Goal: Transaction & Acquisition: Purchase product/service

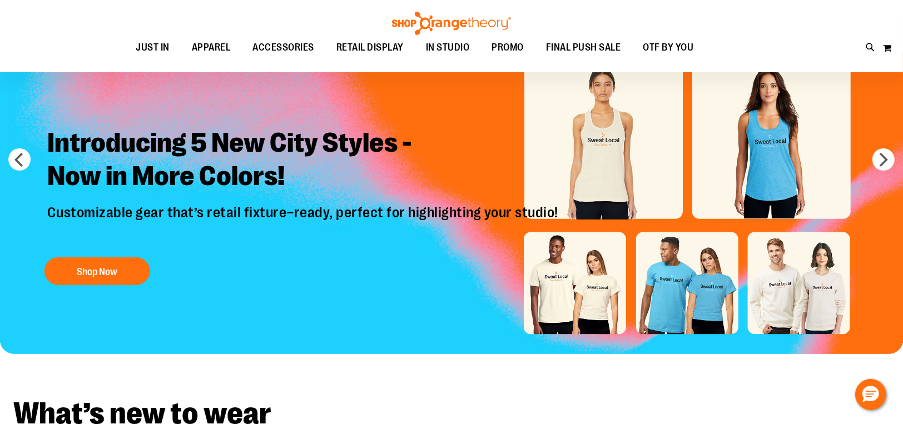
scroll to position [111, 0]
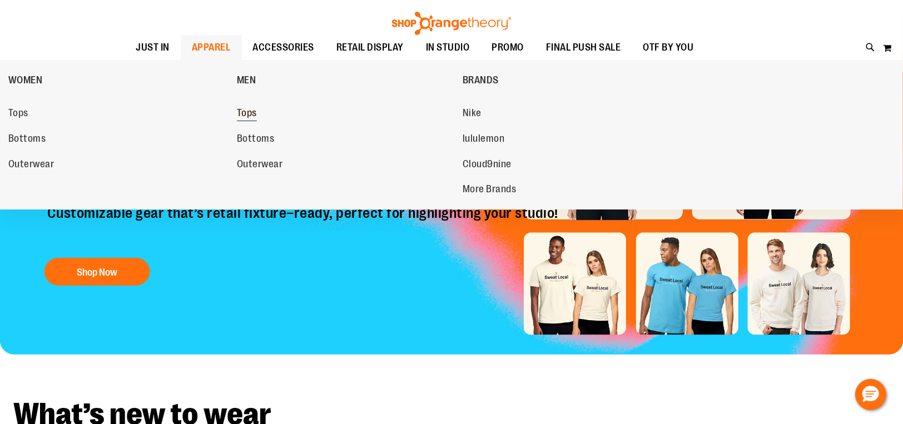
click at [246, 112] on span "Tops" at bounding box center [247, 114] width 20 height 14
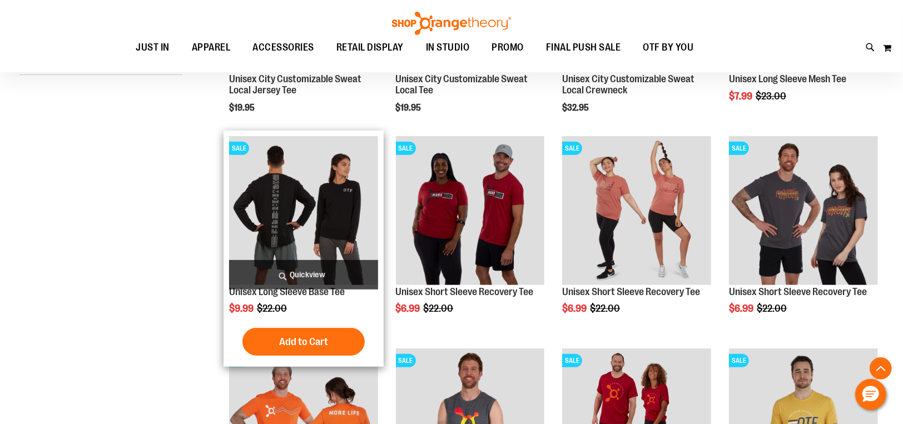
scroll to position [334, 0]
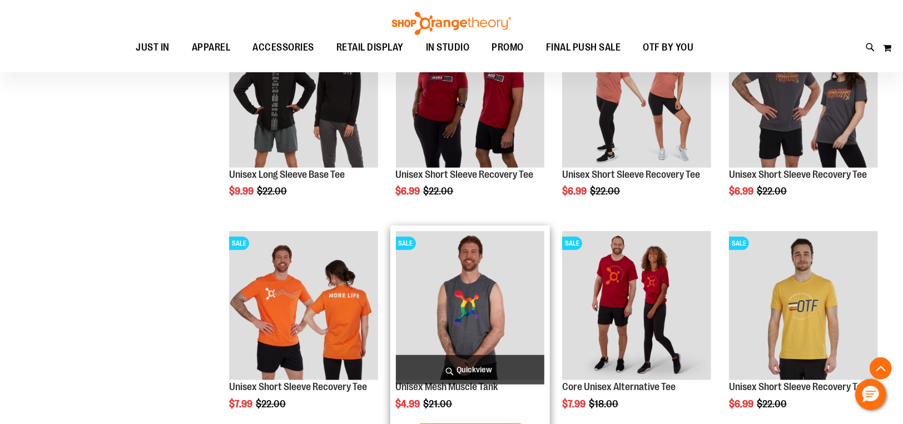
scroll to position [445, 0]
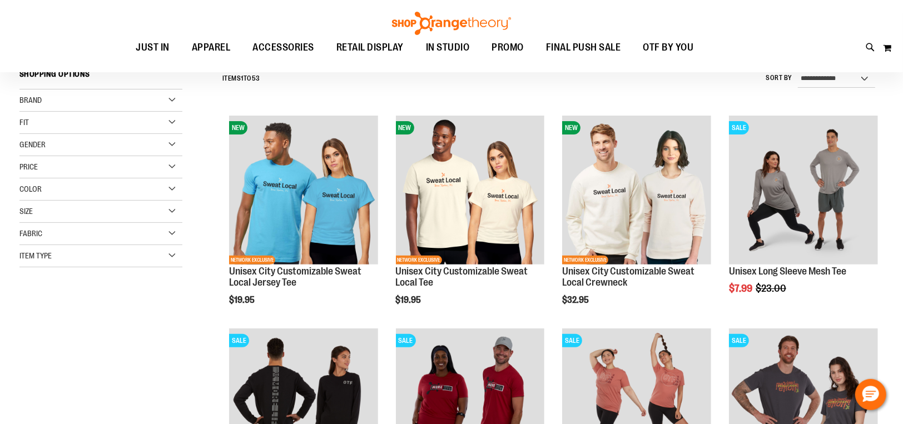
scroll to position [111, 0]
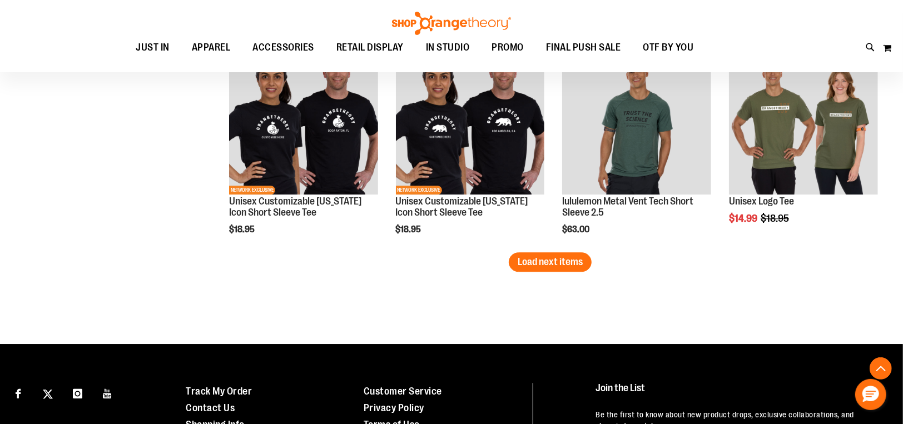
scroll to position [1890, 0]
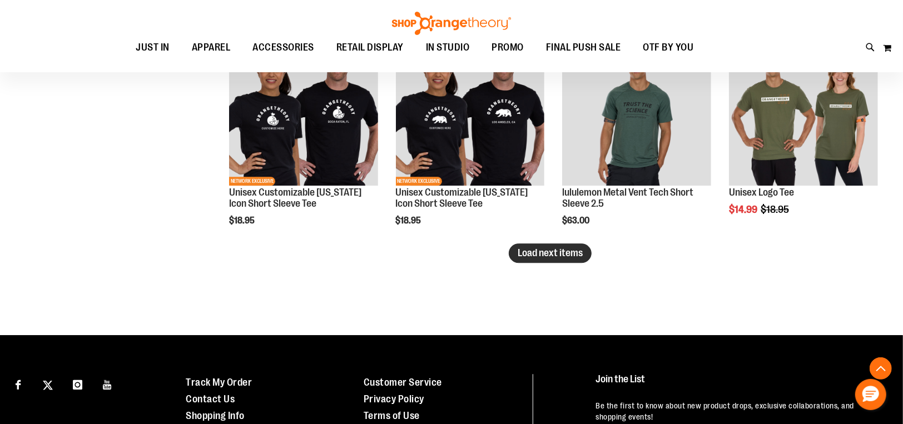
click at [570, 257] on span "Load next items" at bounding box center [550, 252] width 65 height 11
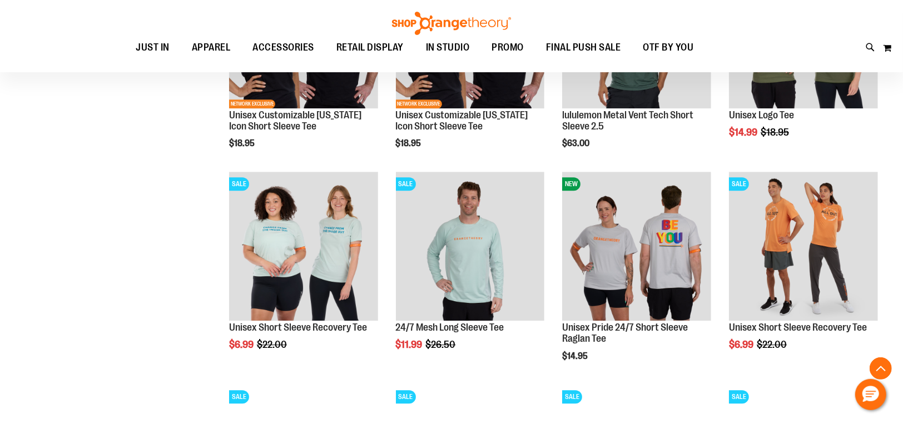
scroll to position [1970, 0]
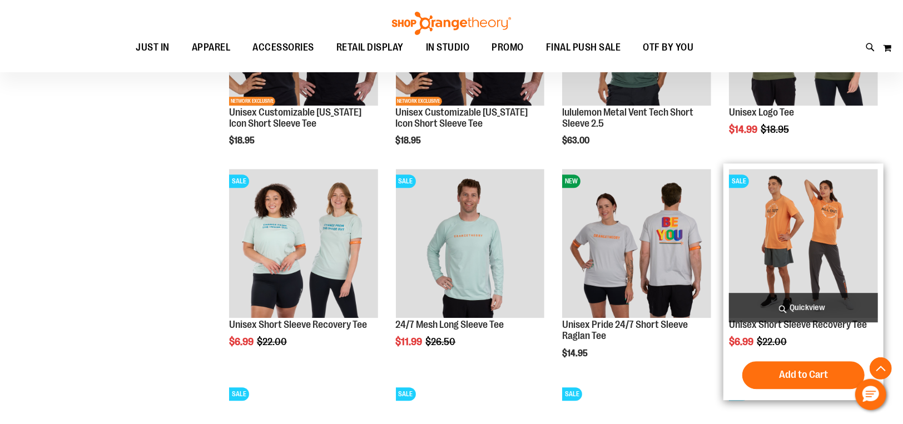
click at [809, 252] on img "product" at bounding box center [803, 243] width 149 height 149
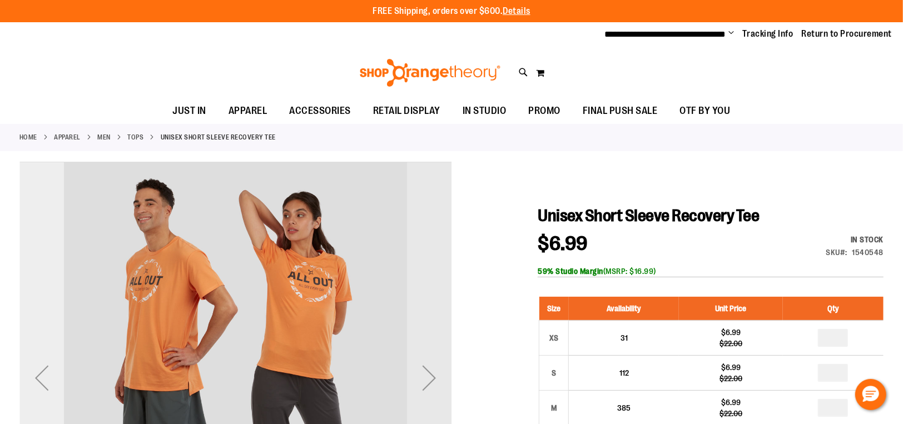
click at [38, 378] on div "Previous" at bounding box center [41, 378] width 44 height 44
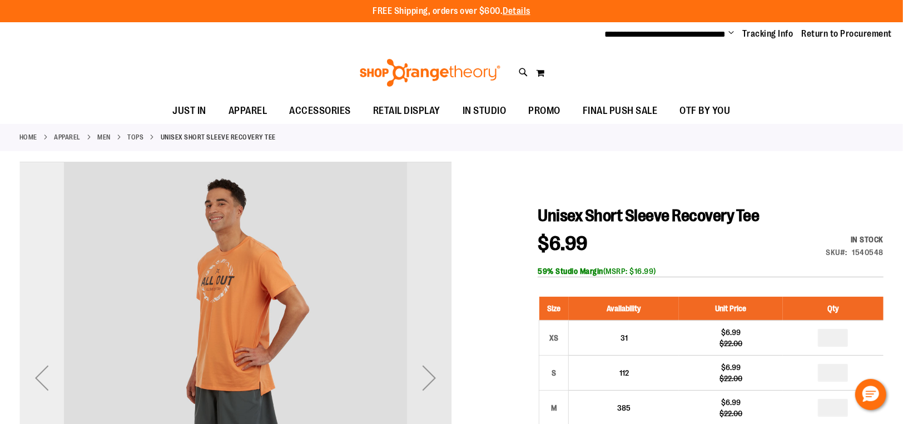
click at [38, 378] on div "Previous" at bounding box center [41, 378] width 44 height 44
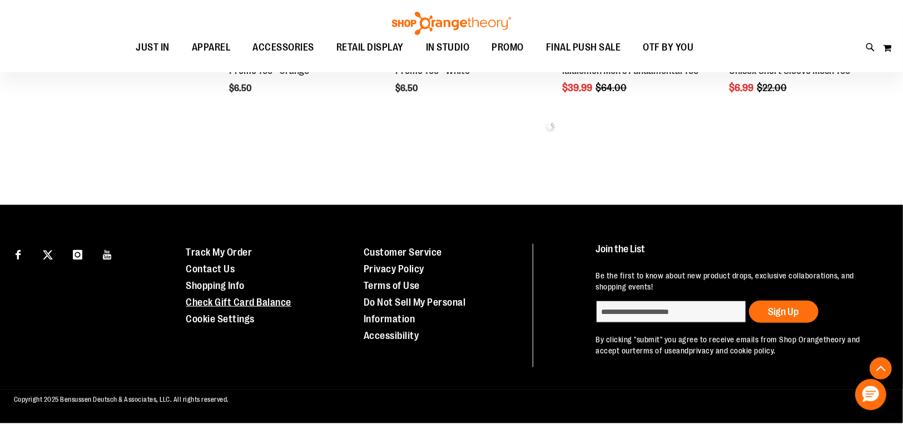
scroll to position [630, 0]
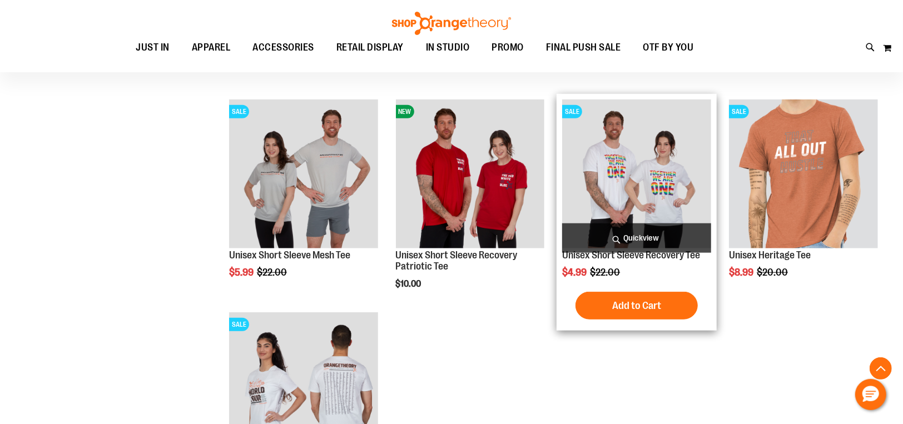
scroll to position [686, 0]
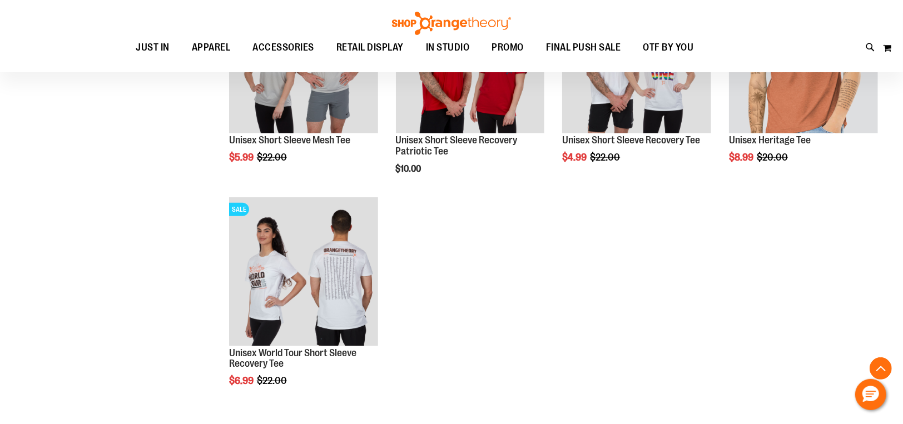
scroll to position [792, 0]
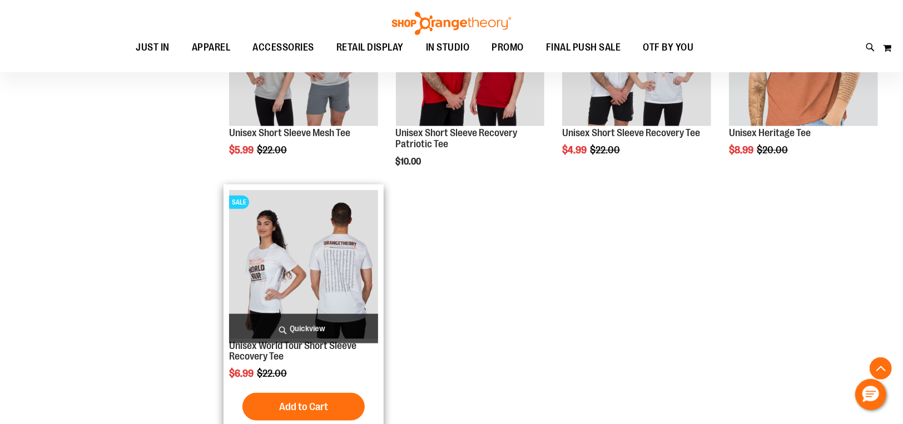
click at [321, 244] on img "product" at bounding box center [303, 264] width 149 height 149
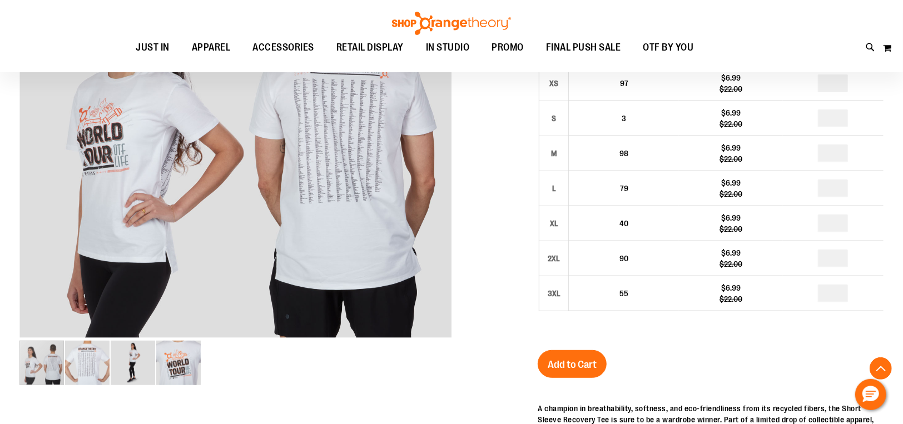
scroll to position [256, 0]
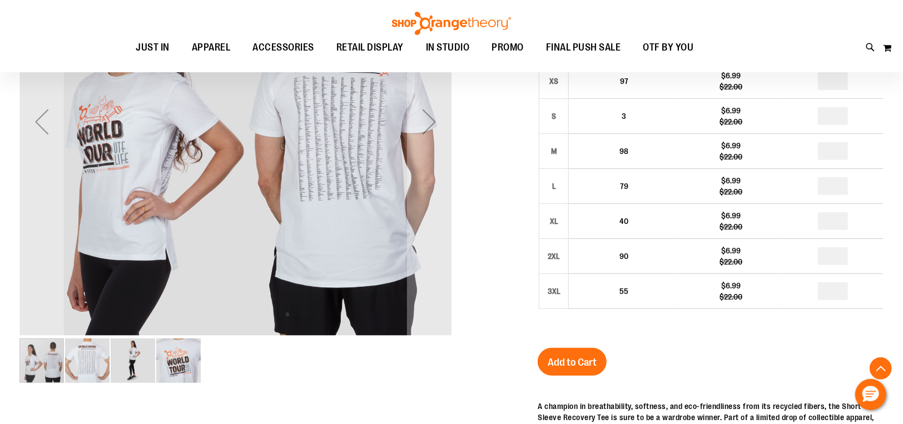
click at [188, 371] on img "image 4 of 4" at bounding box center [178, 361] width 44 height 44
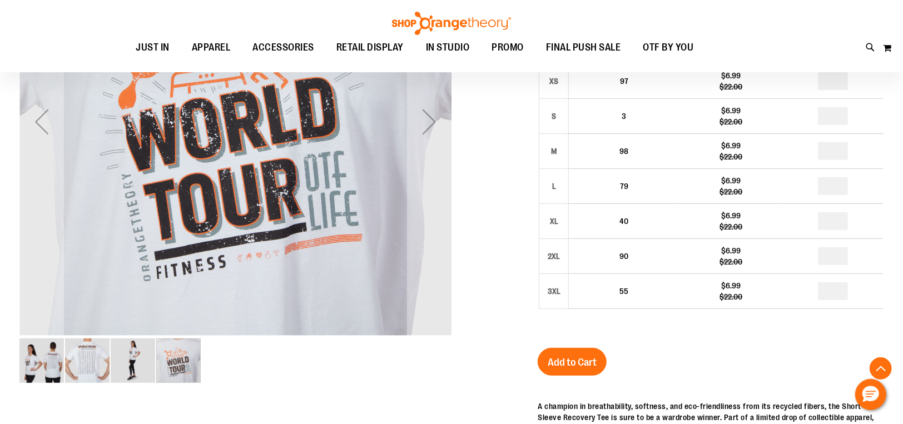
click at [130, 372] on img "image 3 of 4" at bounding box center [133, 361] width 44 height 44
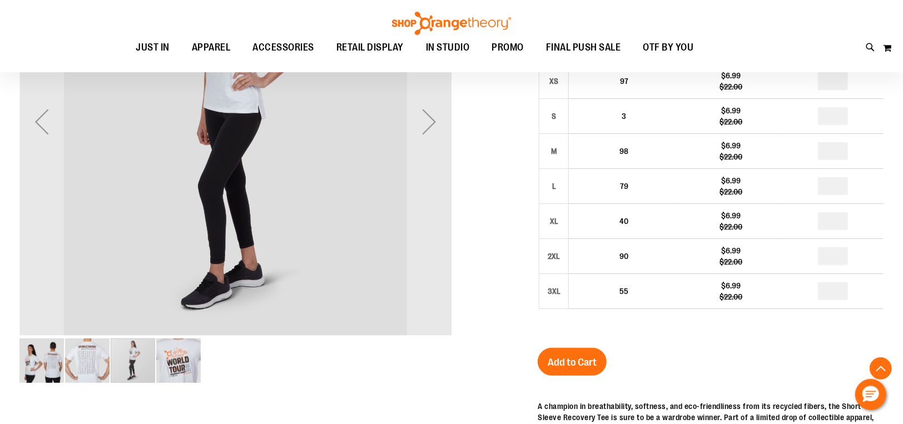
click at [92, 366] on img "image 2 of 4" at bounding box center [87, 361] width 44 height 44
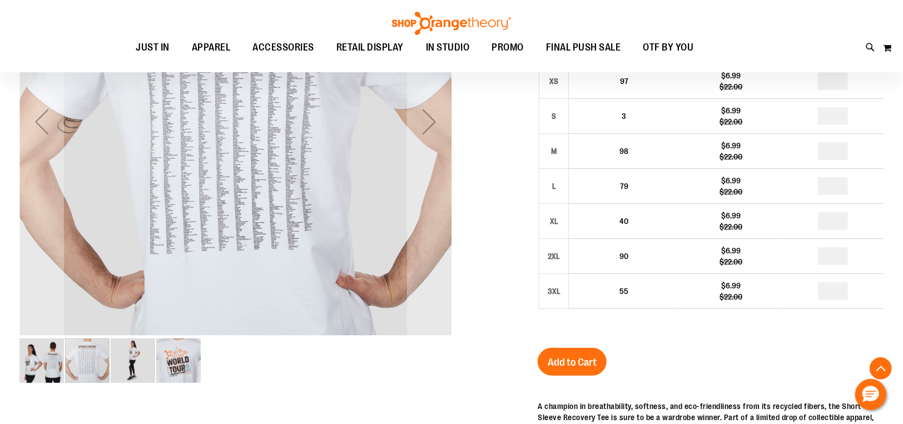
click at [33, 371] on img "image 1 of 4" at bounding box center [41, 361] width 44 height 44
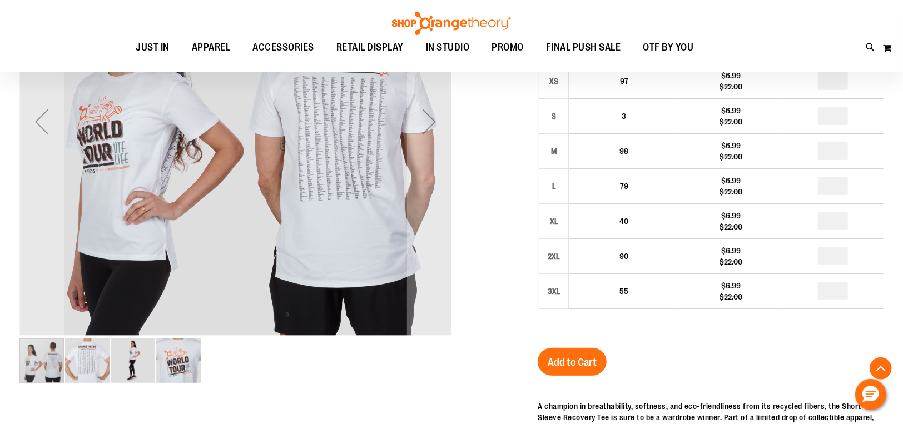
click at [190, 375] on img "image 4 of 4" at bounding box center [178, 361] width 44 height 44
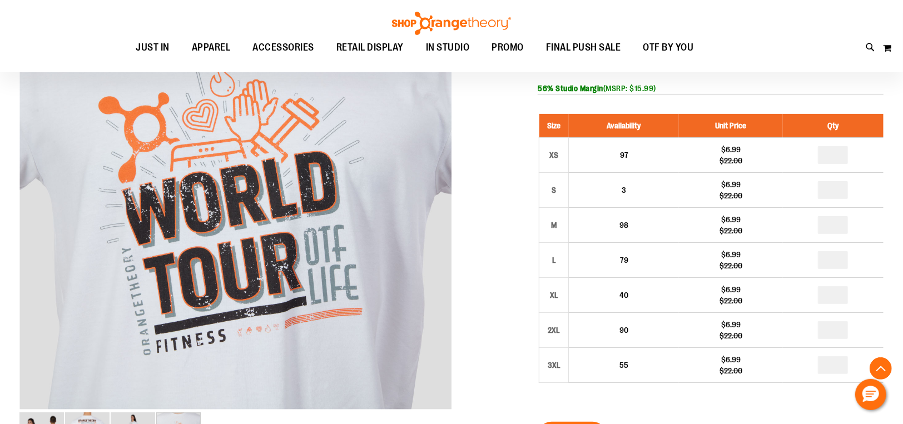
scroll to position [170, 0]
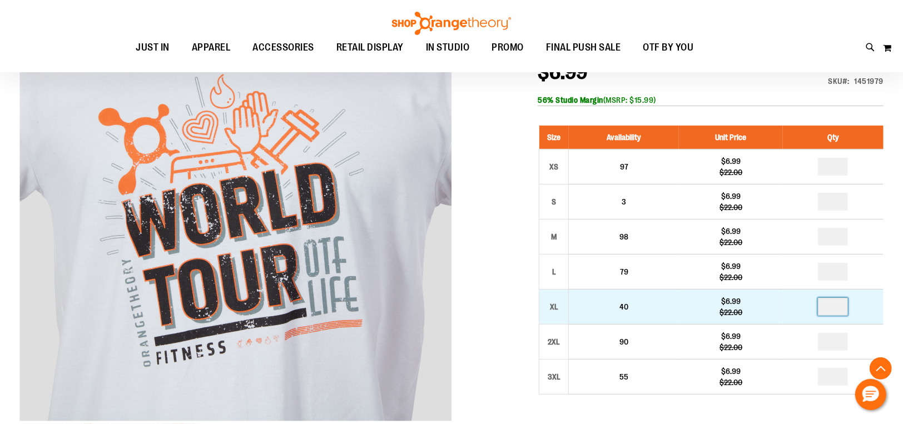
click at [841, 308] on input "number" at bounding box center [833, 307] width 30 height 18
type input "*"
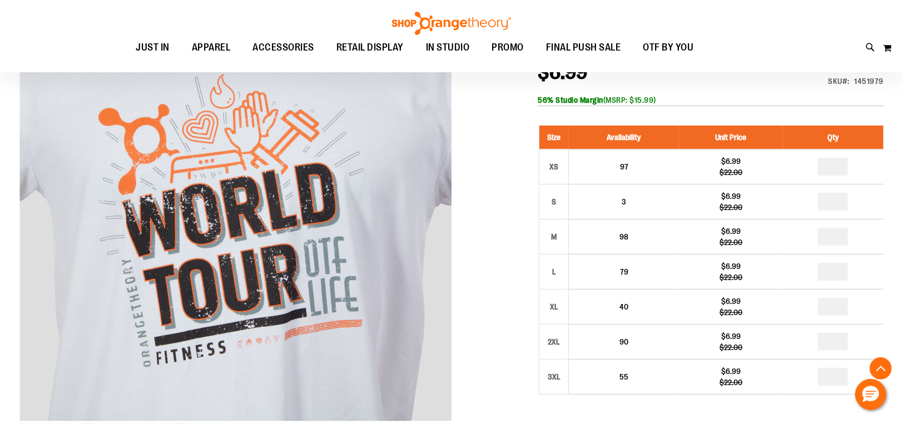
click at [519, 261] on div at bounding box center [451, 341] width 864 height 701
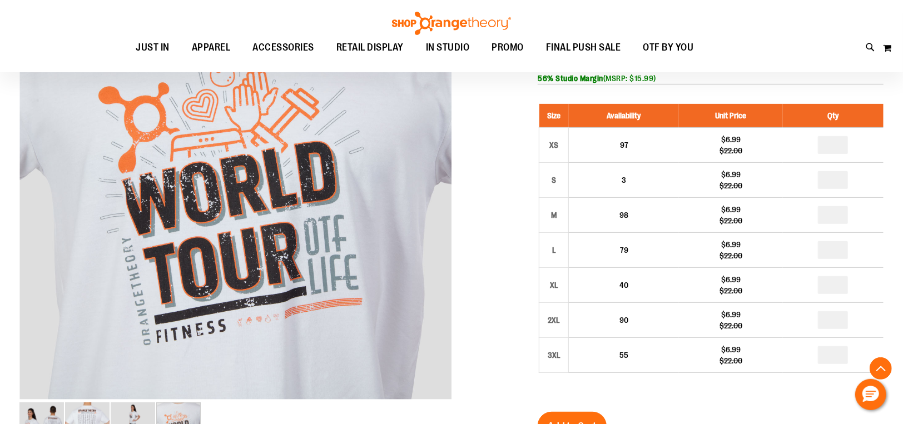
scroll to position [203, 0]
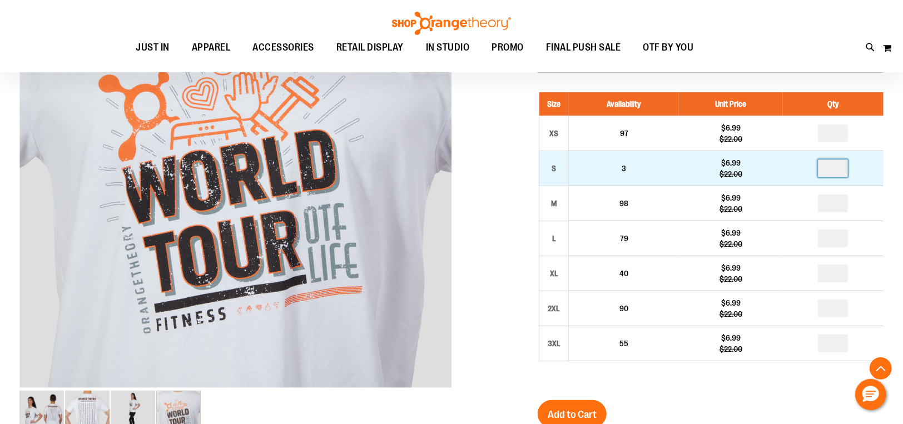
click at [839, 170] on input "number" at bounding box center [833, 169] width 30 height 18
type input "*"
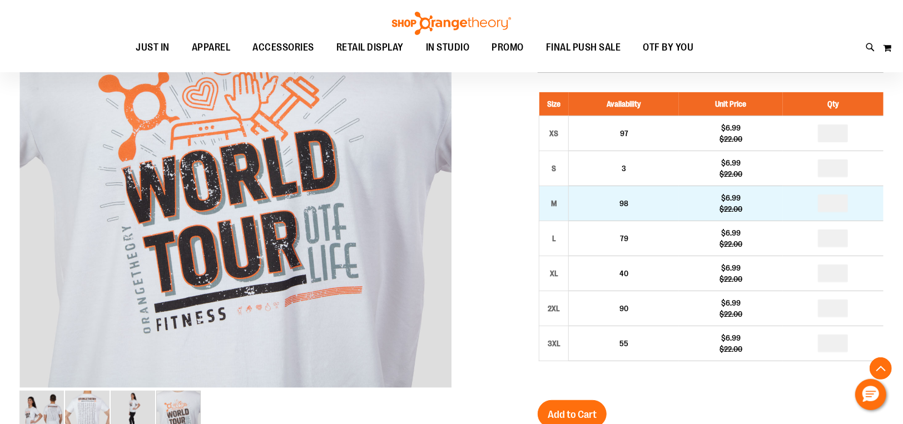
type input "*"
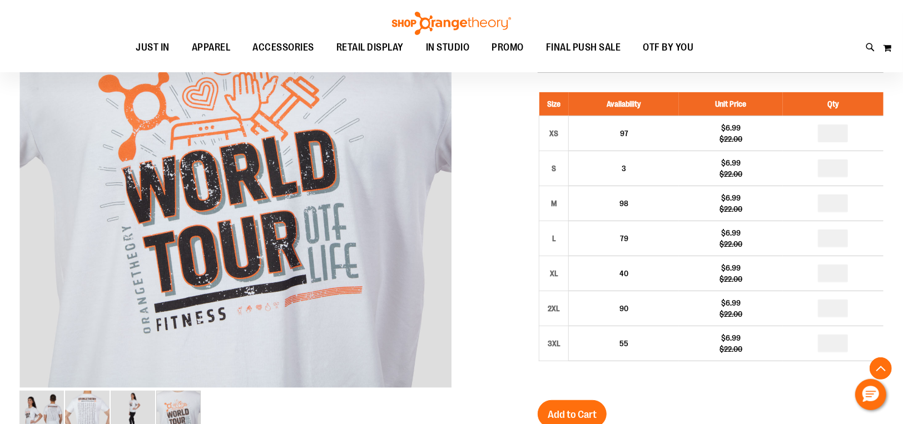
click at [496, 219] on div at bounding box center [451, 308] width 864 height 701
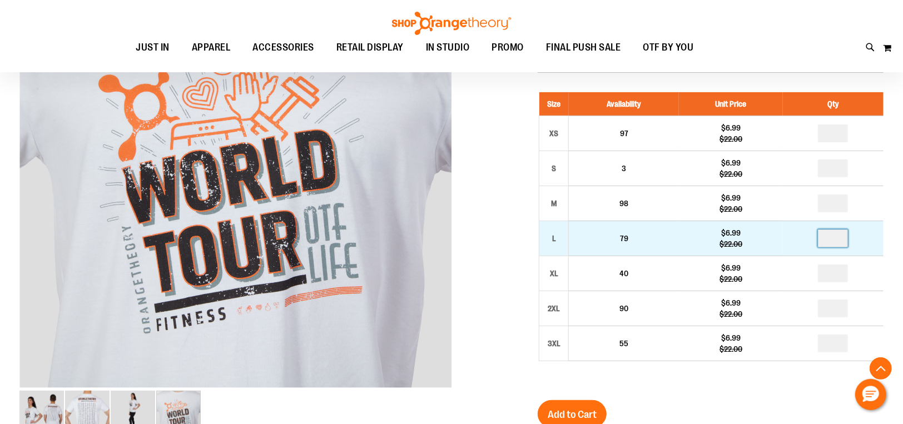
click at [839, 244] on input "number" at bounding box center [833, 239] width 30 height 18
type input "*"
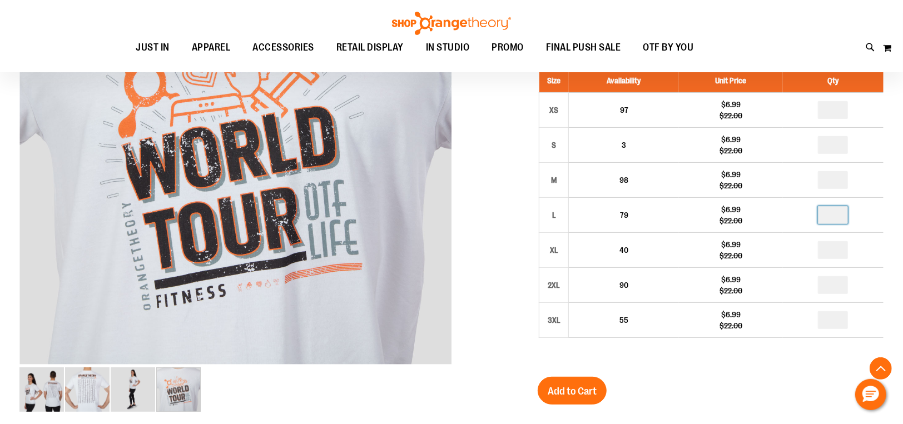
scroll to position [237, 0]
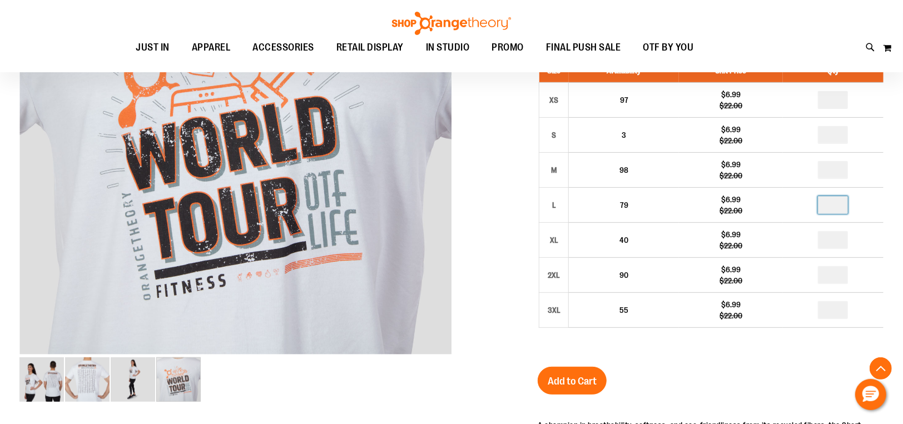
click at [694, 365] on div "Unisex World Tour Short Sleeve Recovery Tee $6.99 Regular Price $22.00 In stock…" at bounding box center [711, 297] width 346 height 658
click at [603, 367] on div "Add to Cart" at bounding box center [572, 388] width 69 height 42
click at [578, 375] on span "Add to Cart" at bounding box center [572, 381] width 49 height 12
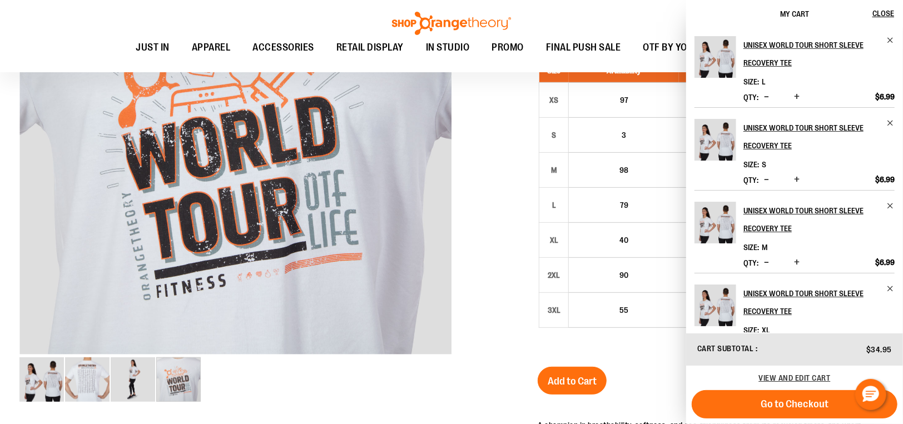
click at [490, 222] on div at bounding box center [451, 274] width 864 height 701
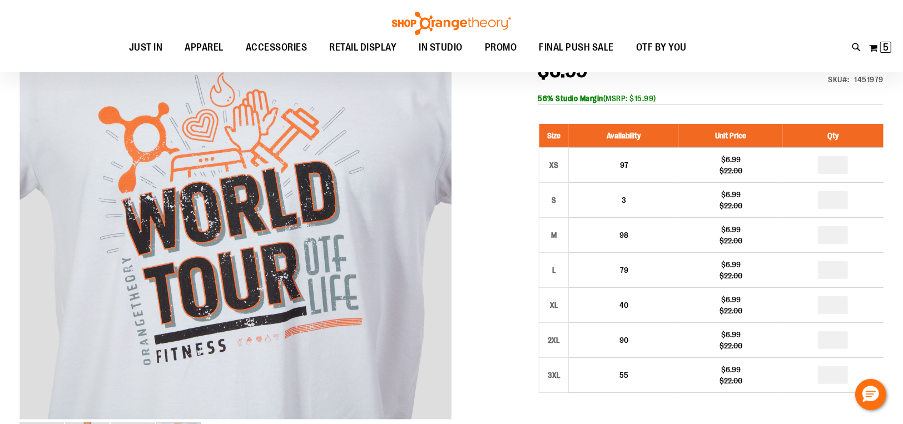
scroll to position [111, 0]
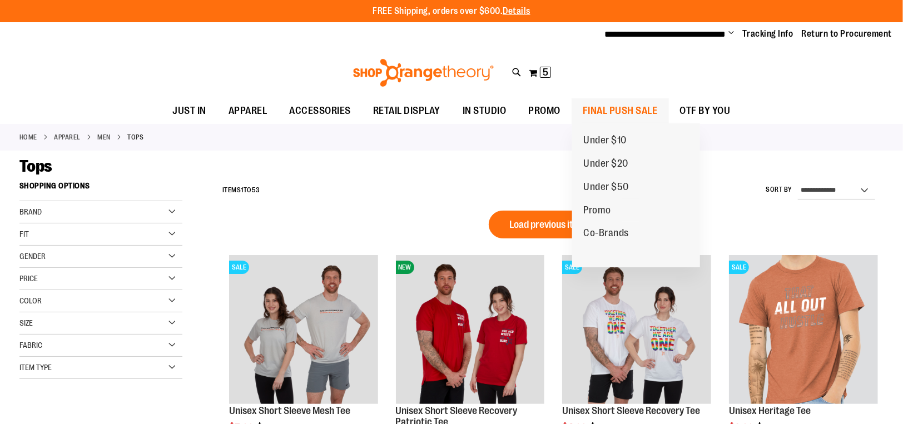
scroll to position [540, 0]
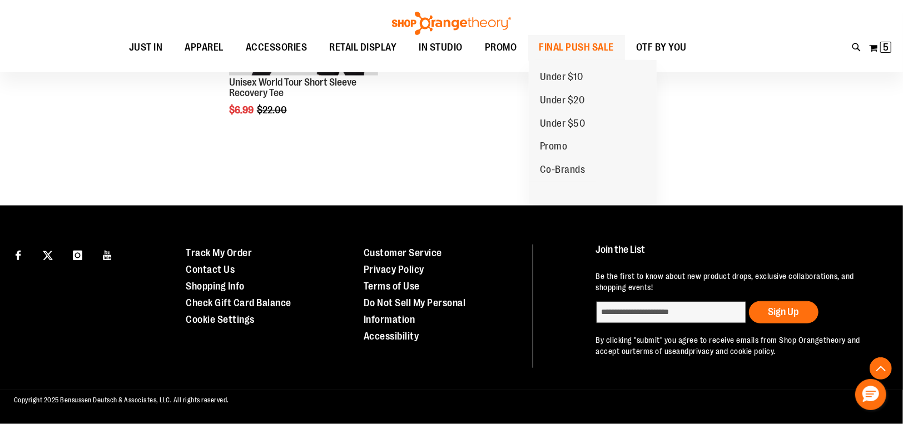
click at [599, 47] on span "FINAL PUSH SALE" at bounding box center [576, 47] width 75 height 25
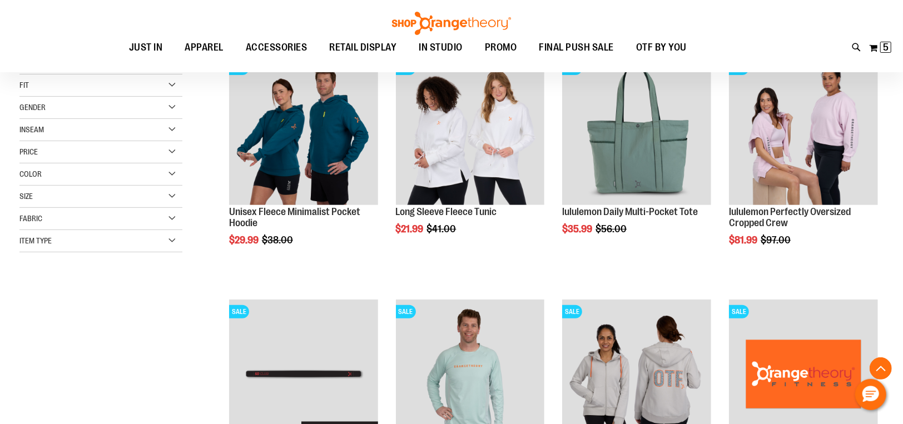
scroll to position [177, 0]
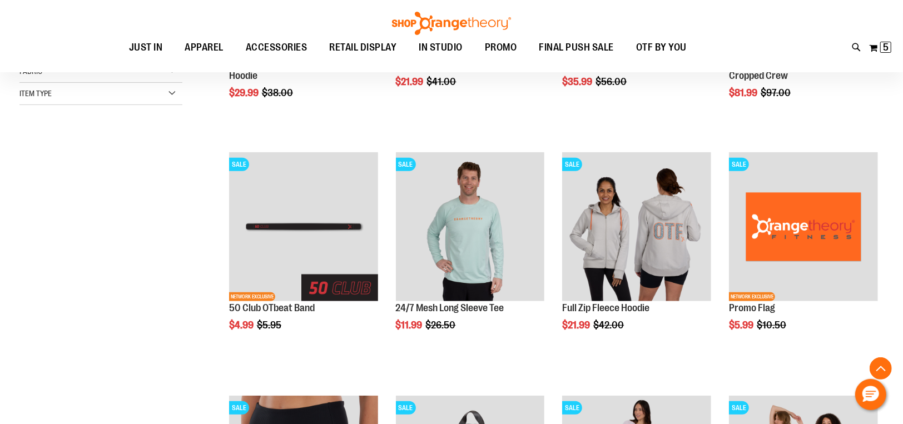
scroll to position [314, 0]
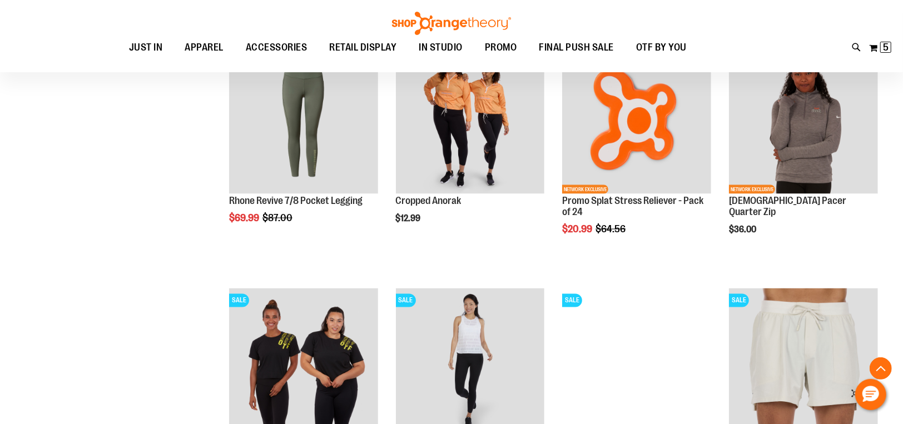
scroll to position [1206, 0]
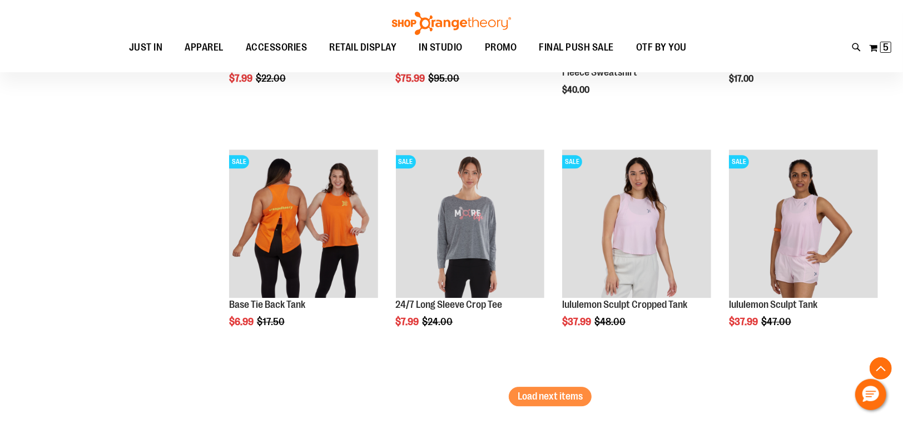
scroll to position [2029, 0]
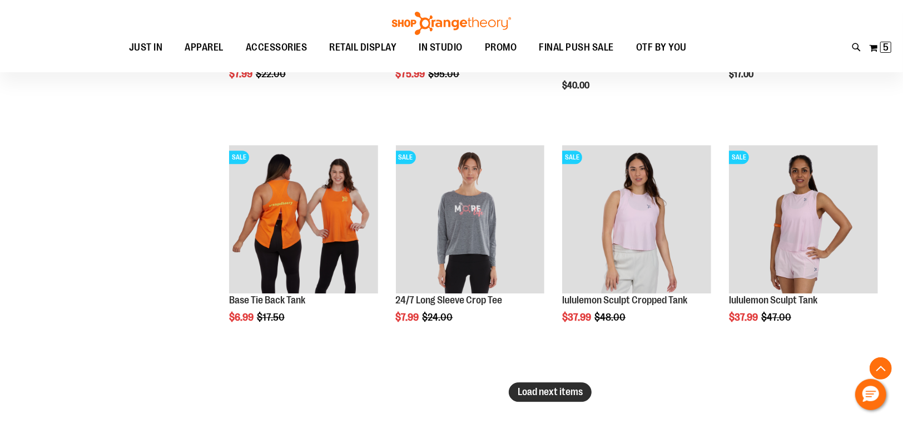
click at [562, 395] on span "Load next items" at bounding box center [550, 391] width 65 height 11
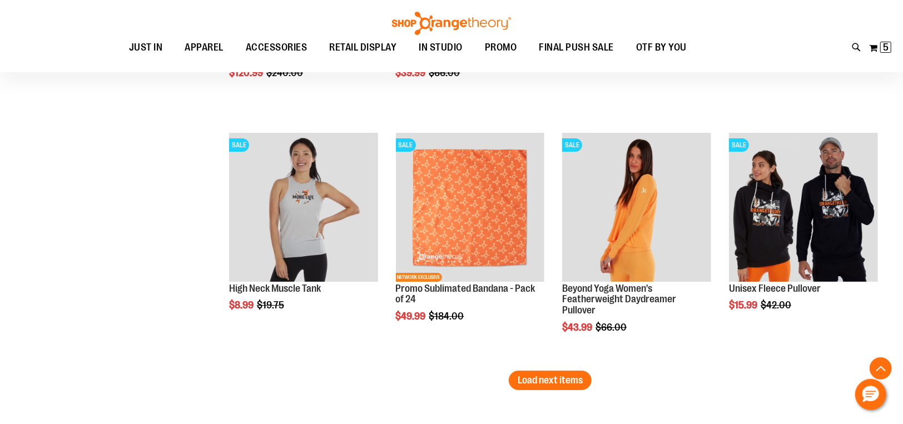
scroll to position [2777, 0]
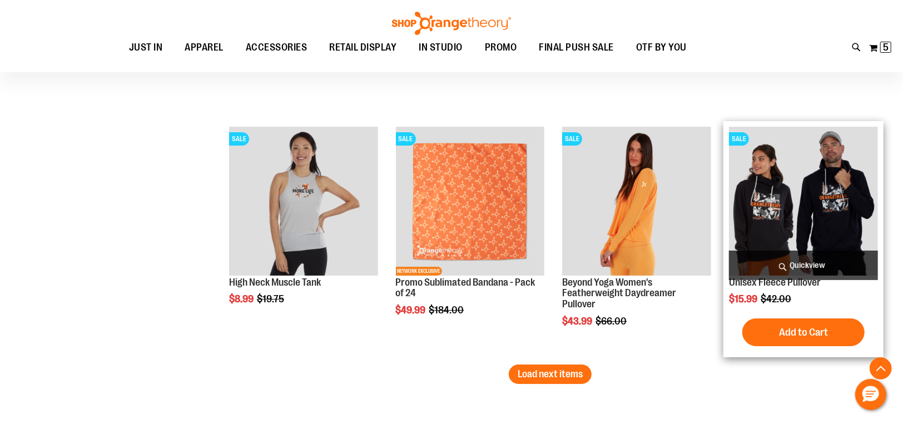
click at [790, 195] on img "product" at bounding box center [803, 201] width 149 height 149
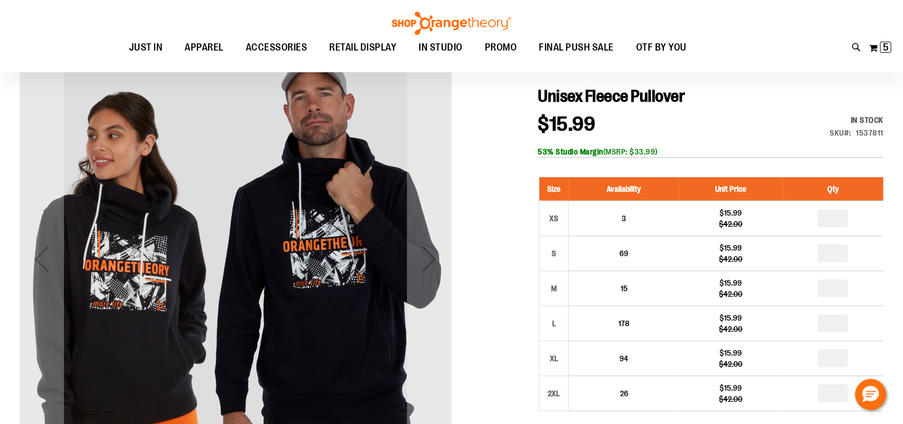
scroll to position [126, 0]
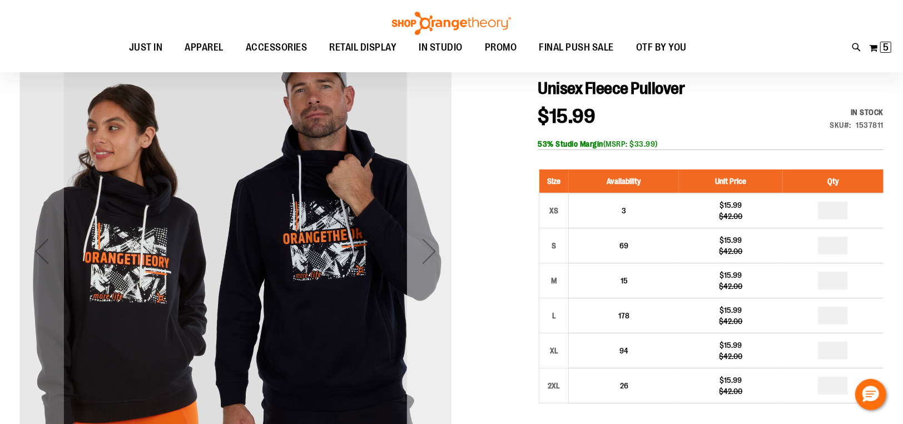
click at [436, 265] on div "Next" at bounding box center [429, 251] width 44 height 44
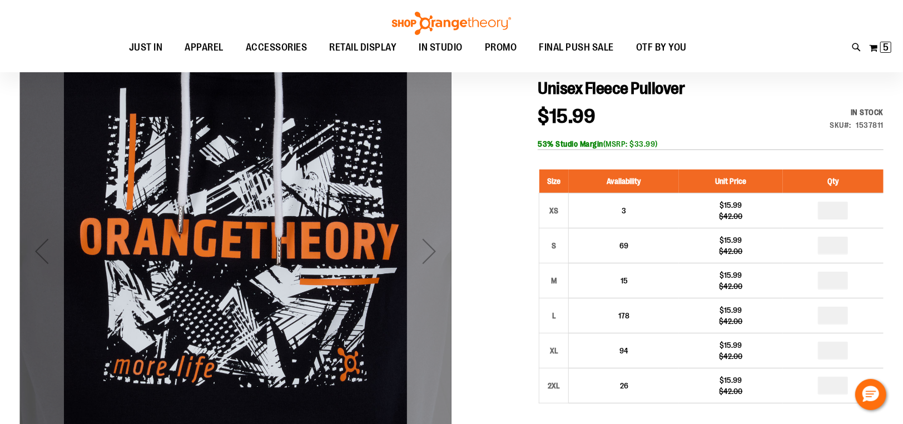
click at [436, 263] on div "Next" at bounding box center [429, 251] width 44 height 44
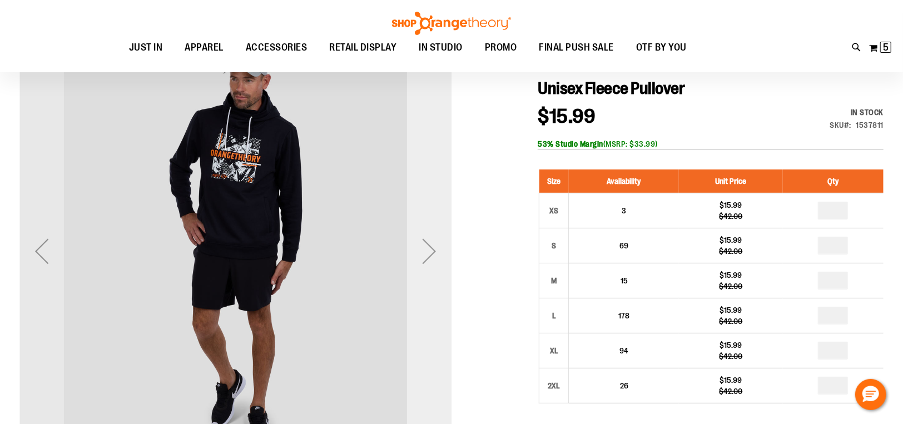
click at [436, 263] on div "Next" at bounding box center [429, 251] width 44 height 44
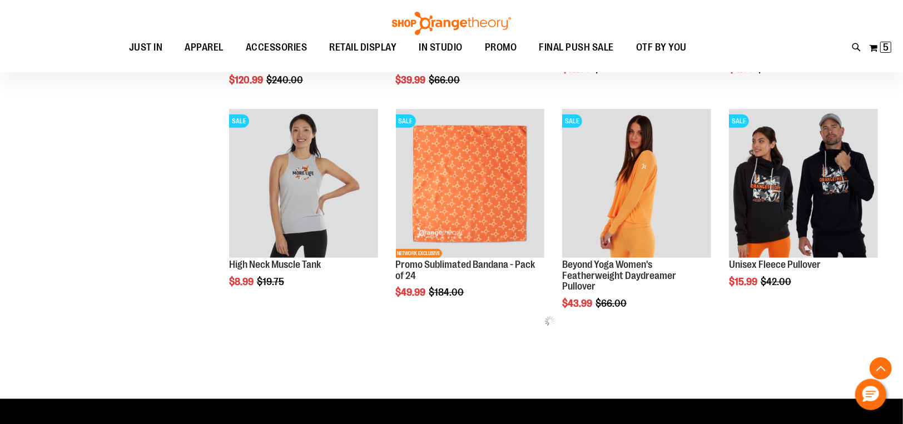
scroll to position [441, 0]
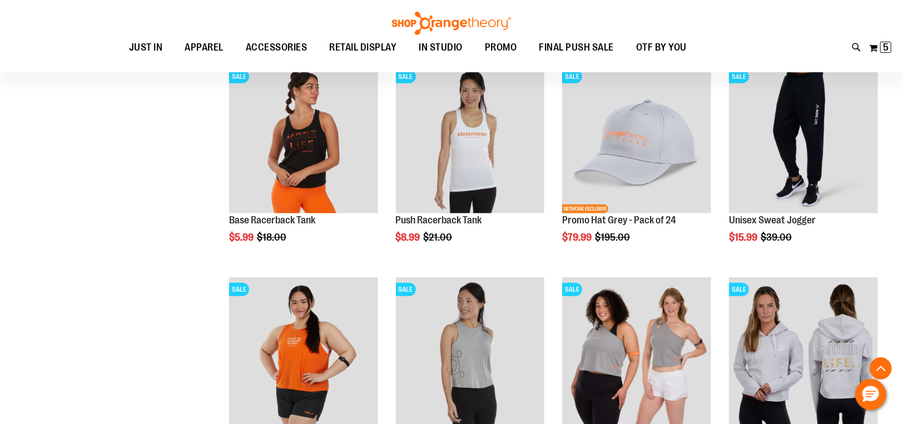
scroll to position [643, 0]
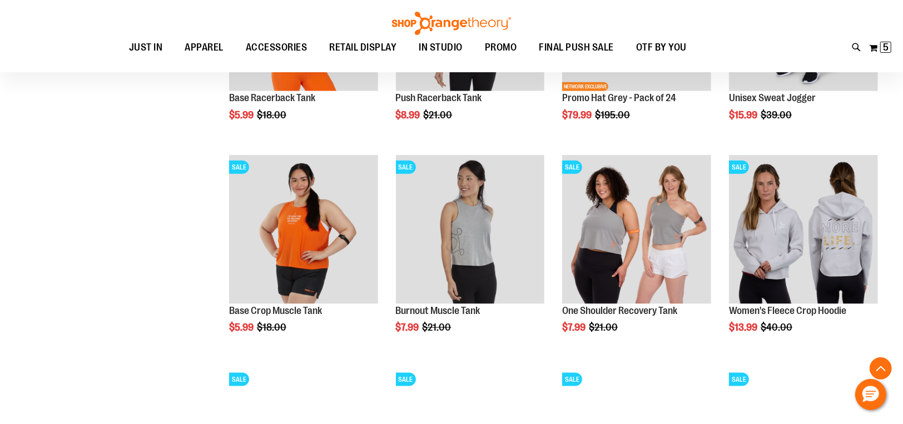
scroll to position [851, 0]
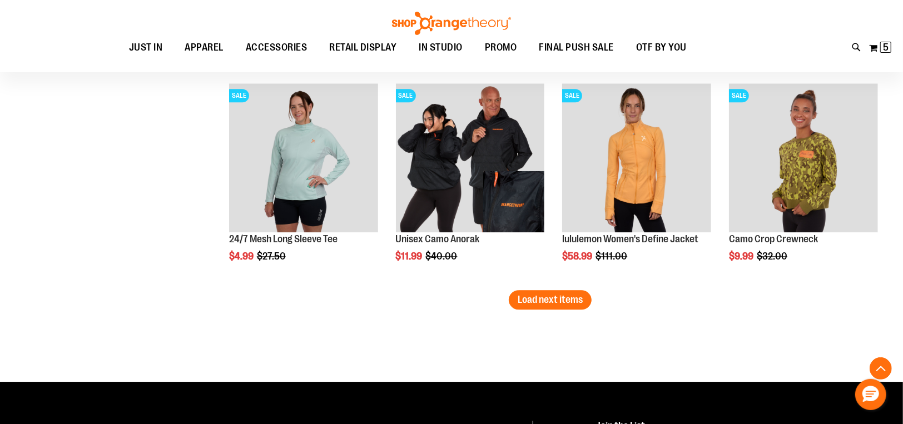
scroll to position [1753, 0]
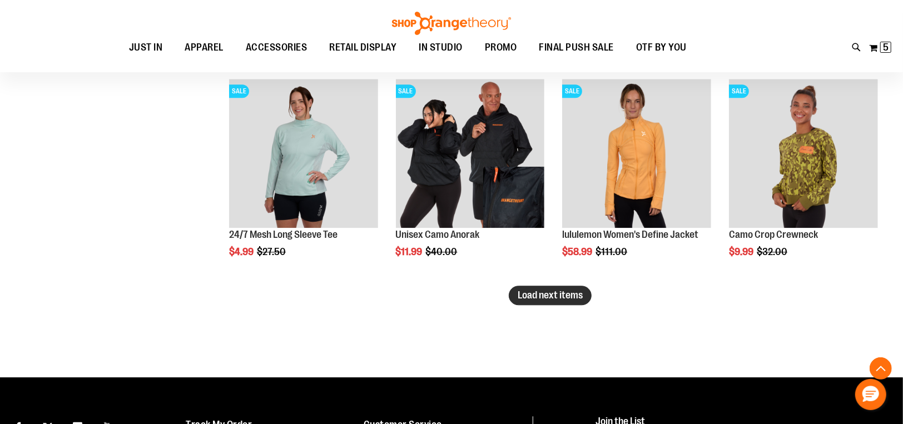
click at [527, 290] on span "Load next items" at bounding box center [550, 295] width 65 height 11
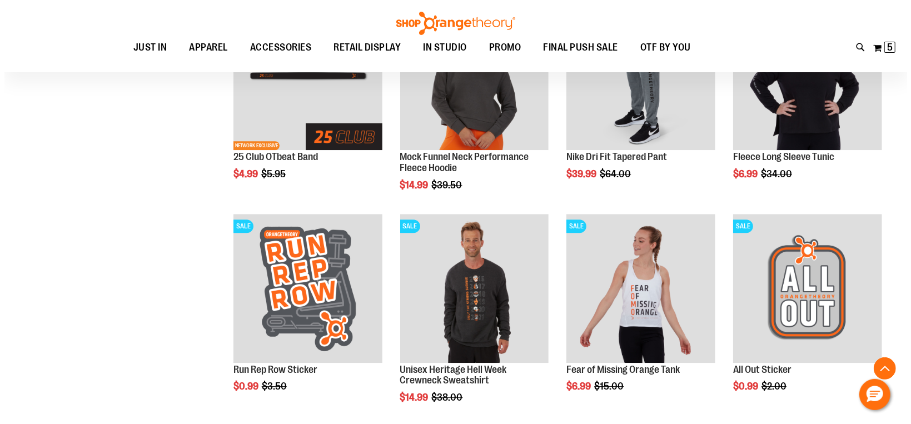
scroll to position [2046, 0]
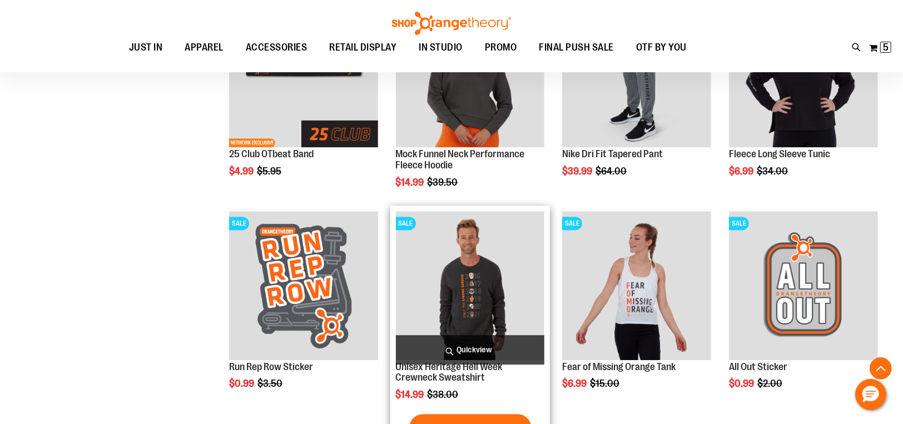
click at [487, 344] on span "Quickview" at bounding box center [470, 349] width 149 height 29
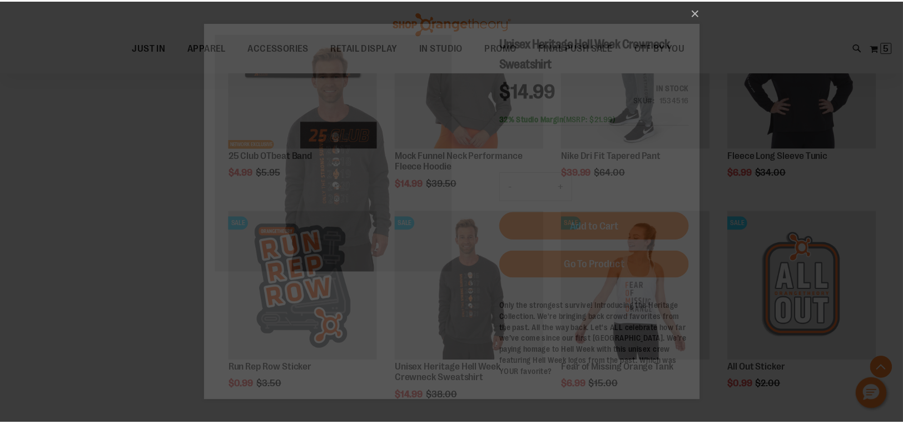
scroll to position [0, 0]
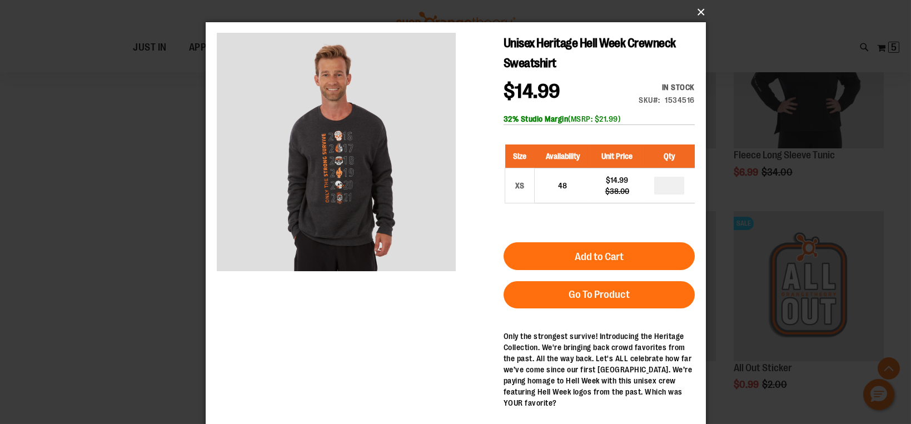
click at [698, 11] on button "×" at bounding box center [459, 12] width 500 height 24
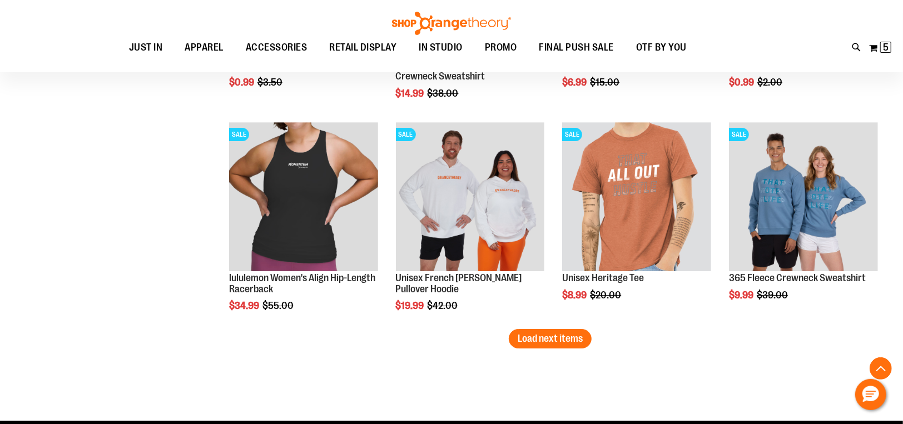
scroll to position [2371, 0]
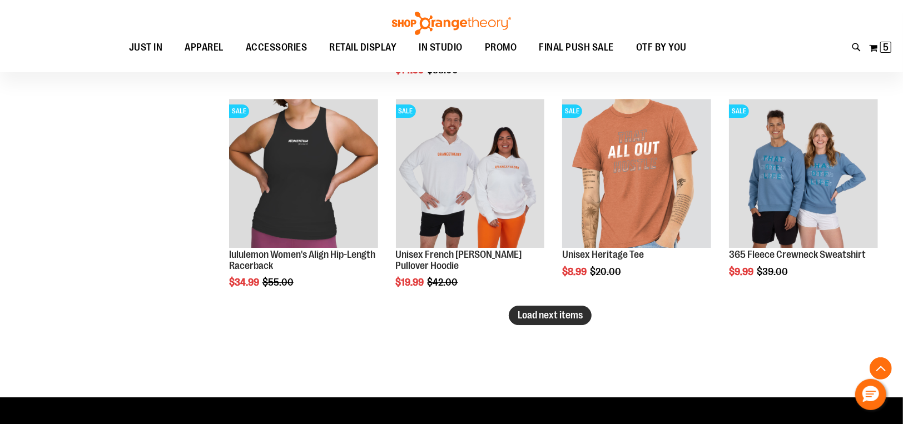
click at [522, 311] on span "Load next items" at bounding box center [550, 315] width 65 height 11
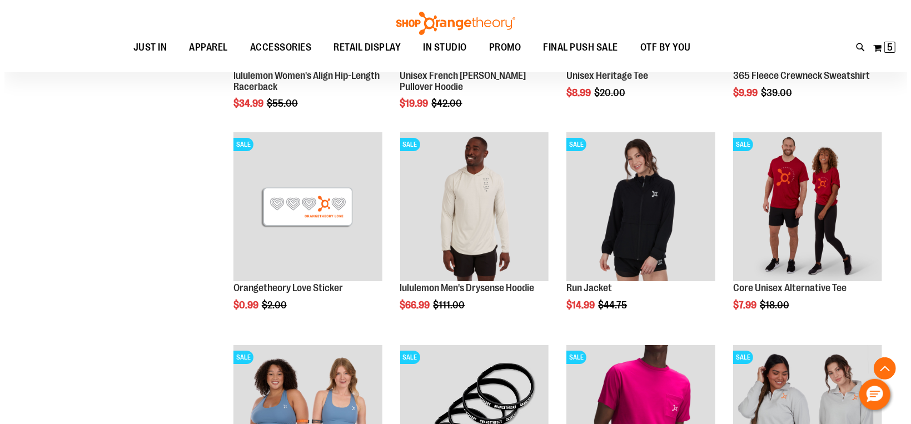
scroll to position [2559, 0]
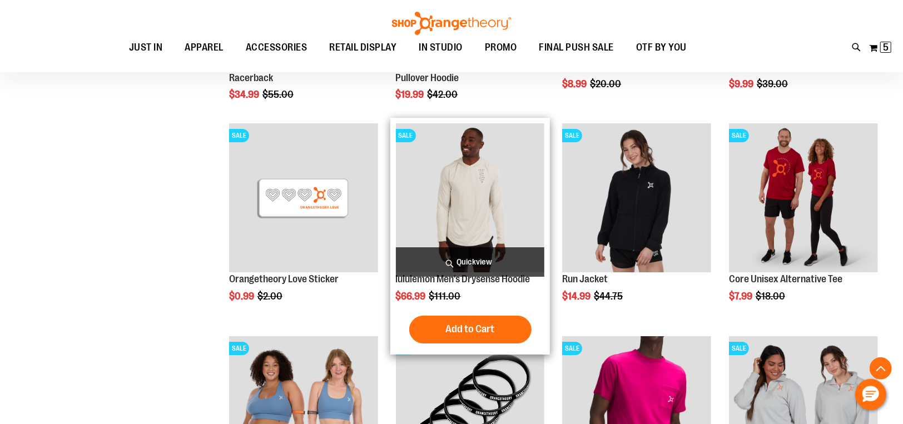
click at [476, 257] on span "Quickview" at bounding box center [470, 261] width 149 height 29
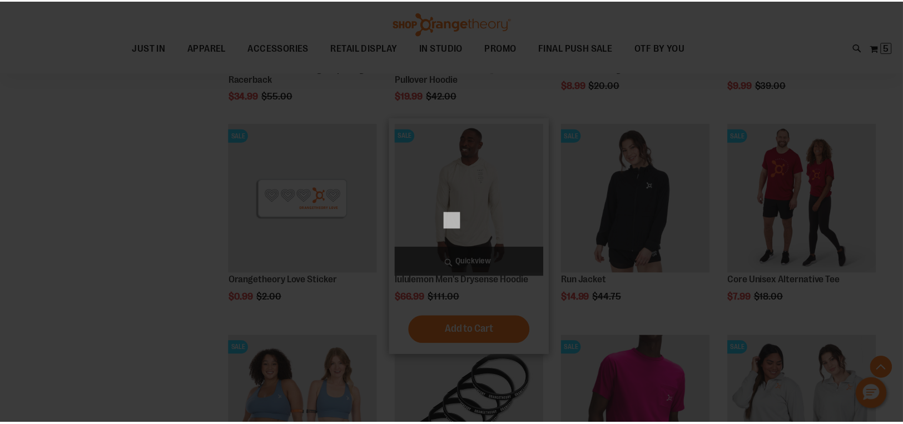
scroll to position [0, 0]
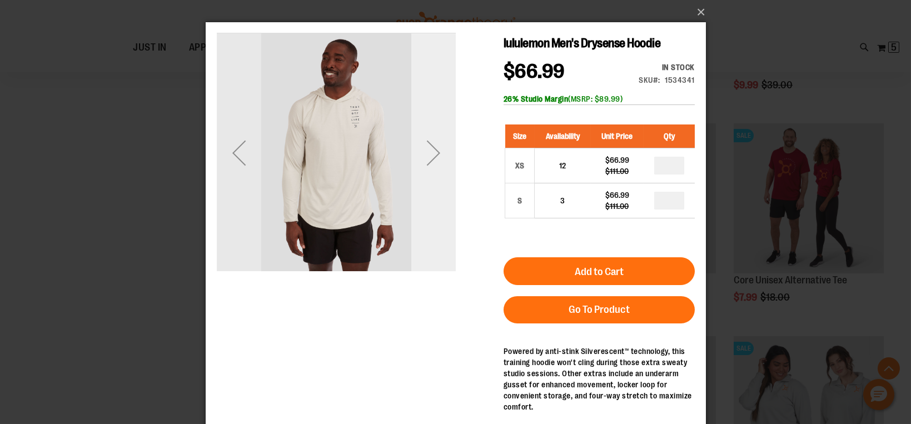
click at [437, 176] on div "Next" at bounding box center [433, 152] width 44 height 239
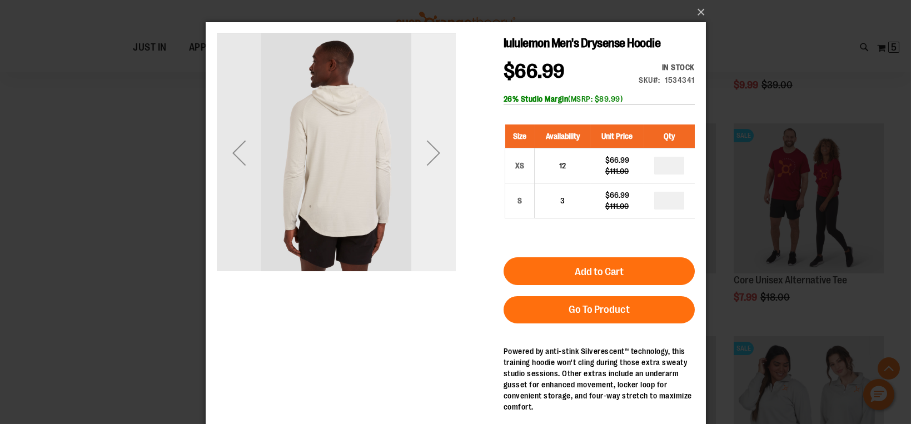
click at [437, 176] on div "Next" at bounding box center [433, 152] width 44 height 239
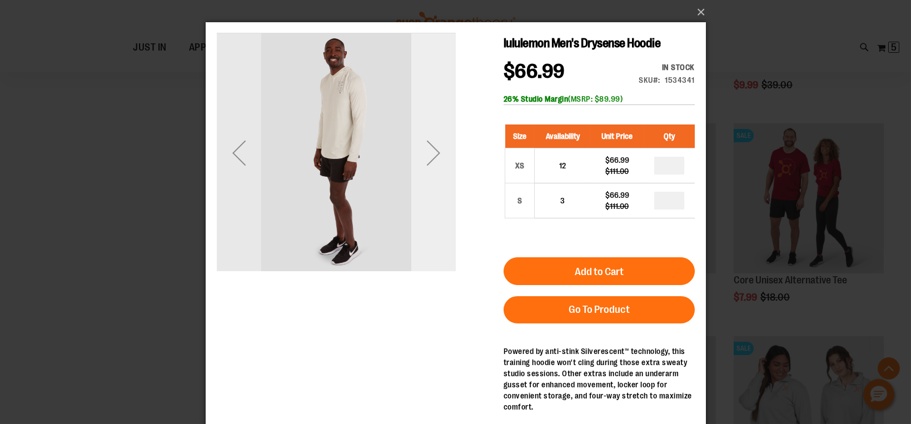
click at [437, 176] on div "Next" at bounding box center [433, 152] width 44 height 239
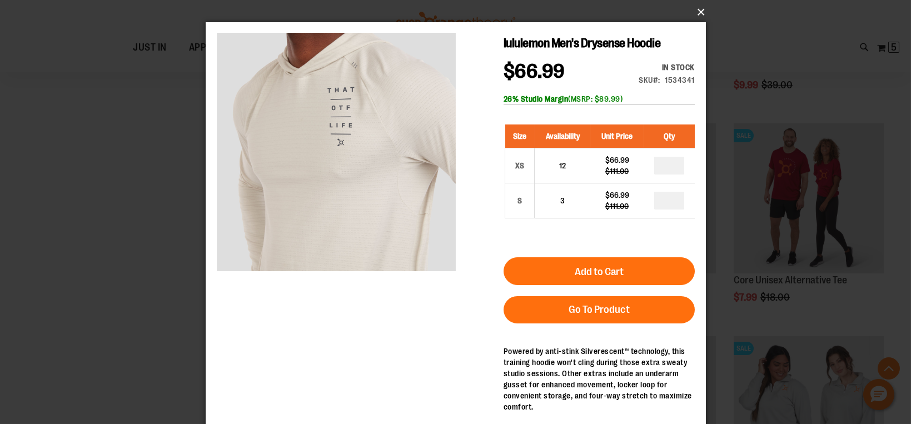
click at [697, 6] on button "×" at bounding box center [459, 12] width 500 height 24
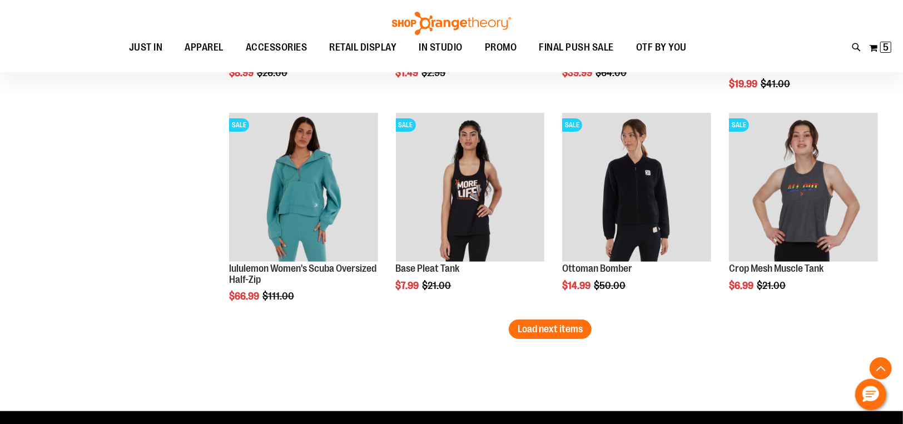
scroll to position [2998, 0]
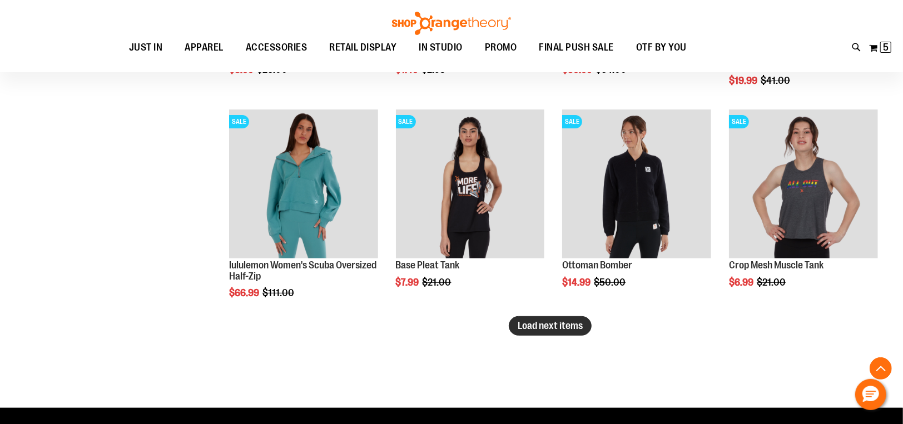
click at [558, 324] on span "Load next items" at bounding box center [550, 325] width 65 height 11
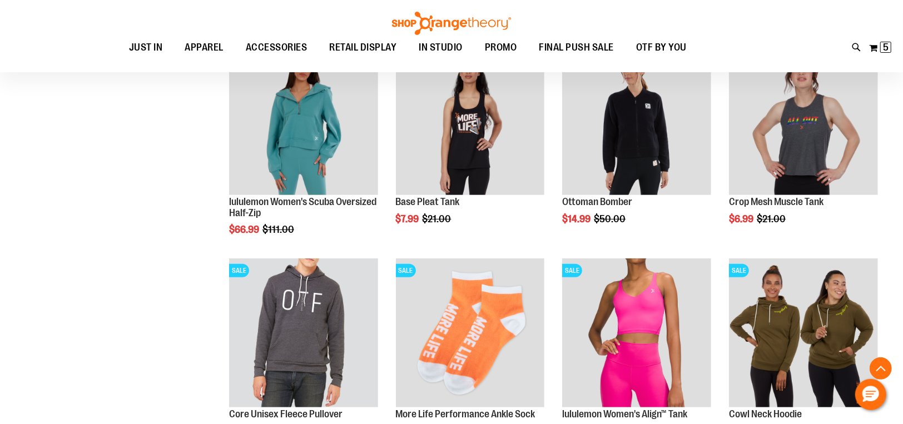
scroll to position [3121, 0]
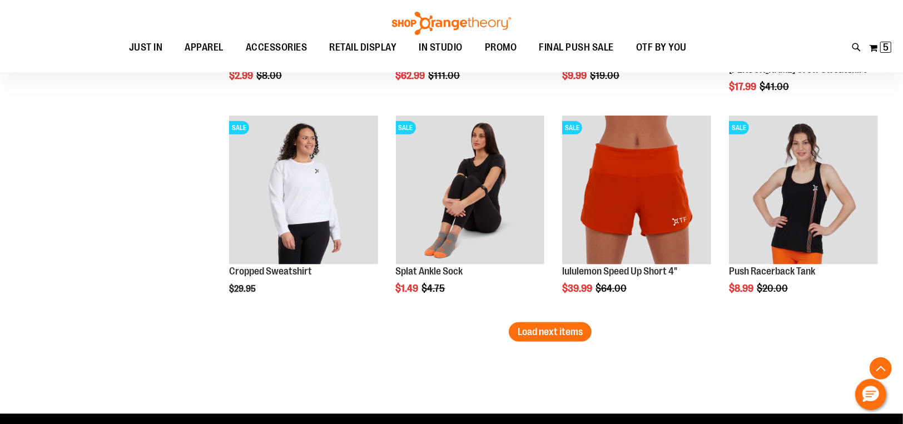
scroll to position [3637, 0]
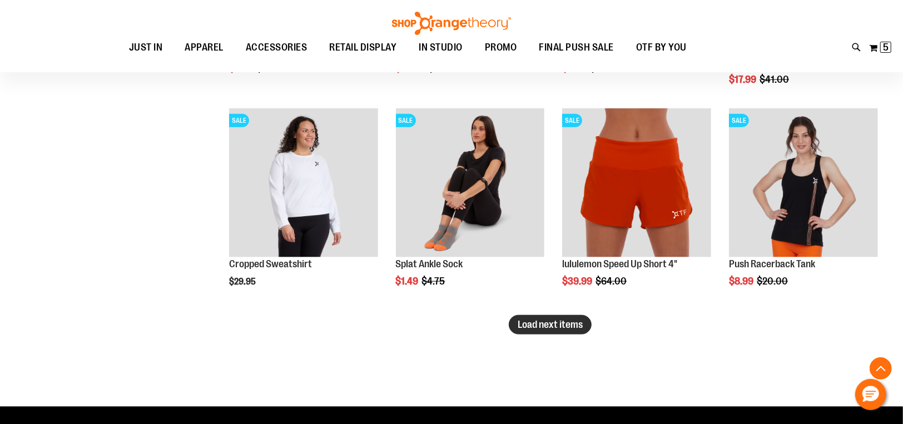
click at [575, 331] on button "Load next items" at bounding box center [550, 324] width 83 height 19
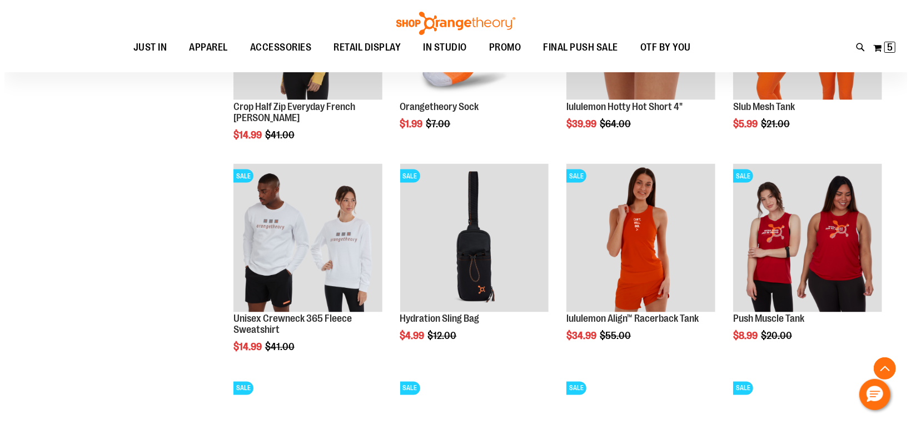
scroll to position [4015, 0]
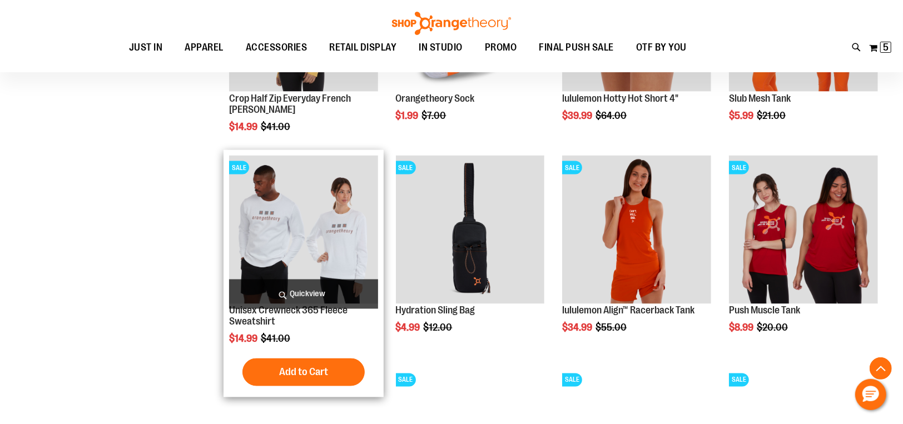
click at [324, 285] on span "Quickview" at bounding box center [303, 294] width 149 height 29
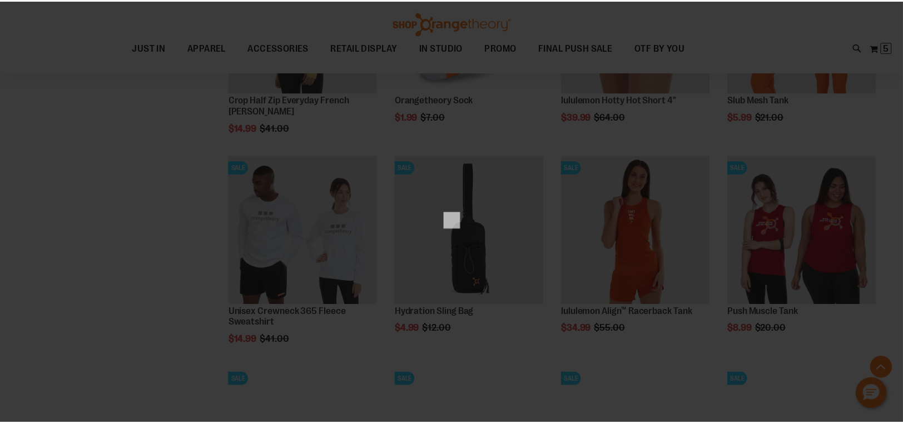
scroll to position [0, 0]
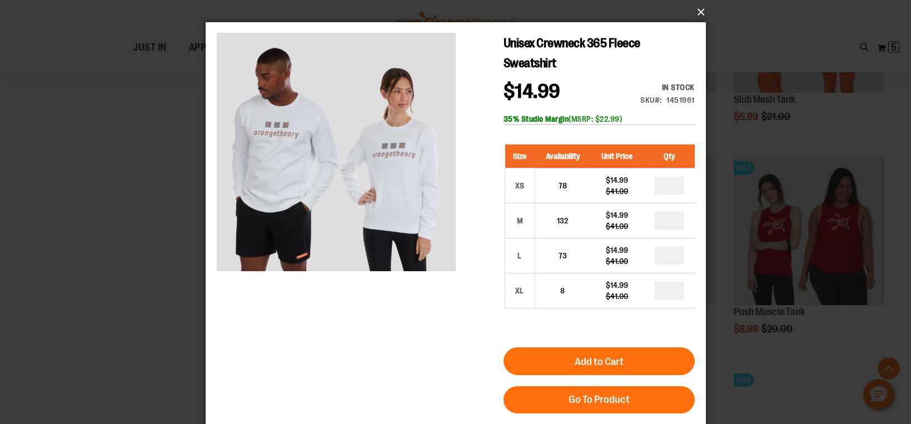
click at [699, 9] on button "×" at bounding box center [459, 12] width 500 height 24
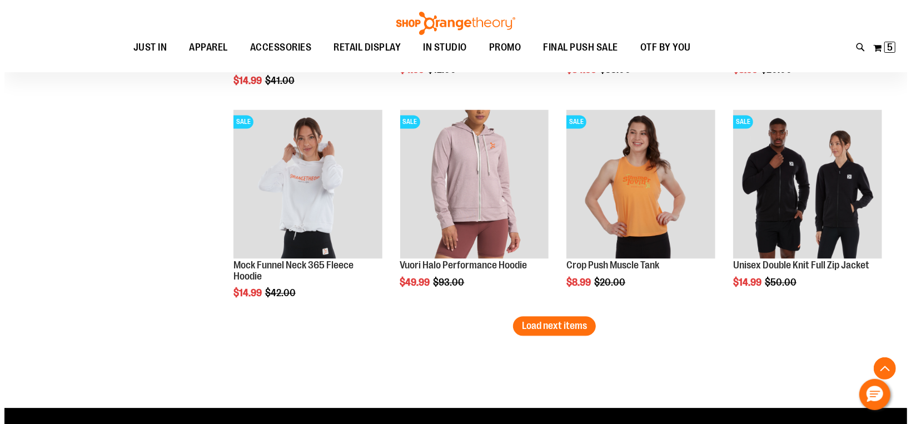
scroll to position [4308, 0]
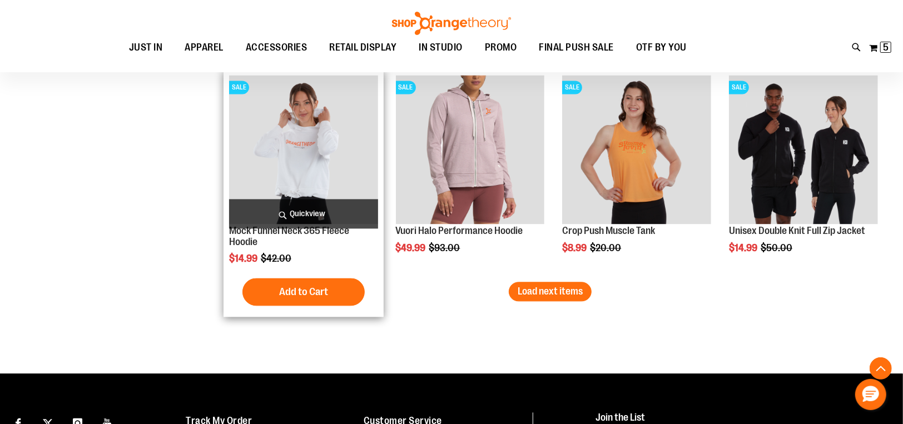
click at [310, 216] on span "Quickview" at bounding box center [303, 213] width 149 height 29
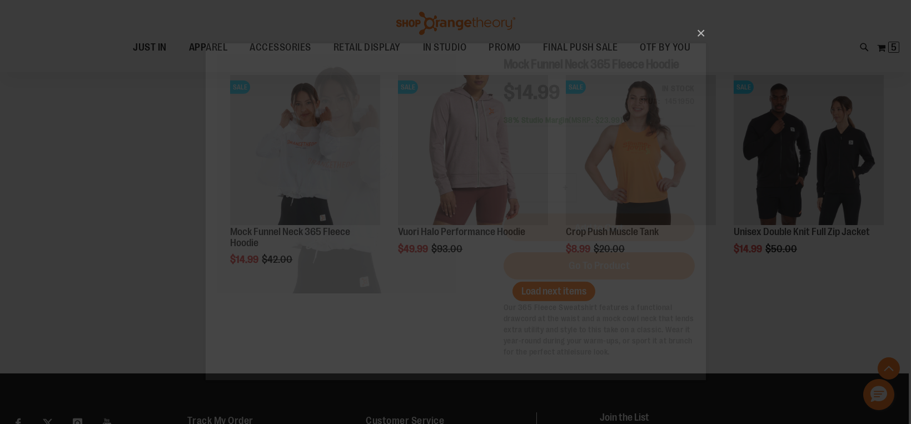
scroll to position [0, 0]
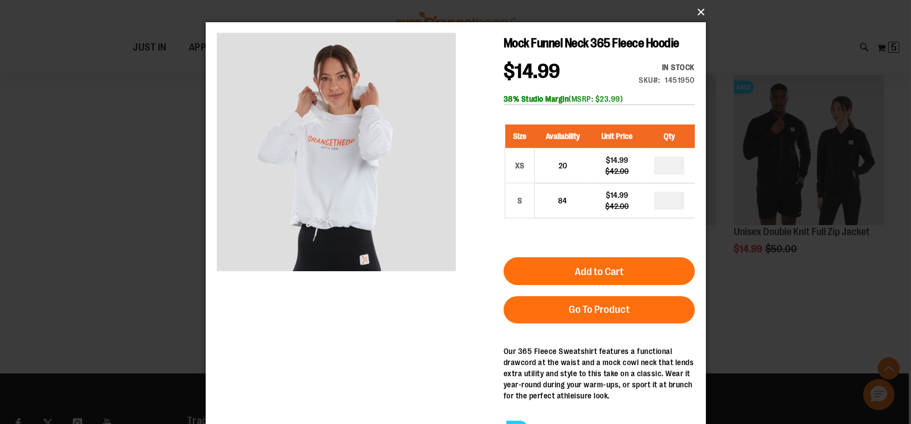
click at [695, 7] on button "×" at bounding box center [459, 12] width 500 height 24
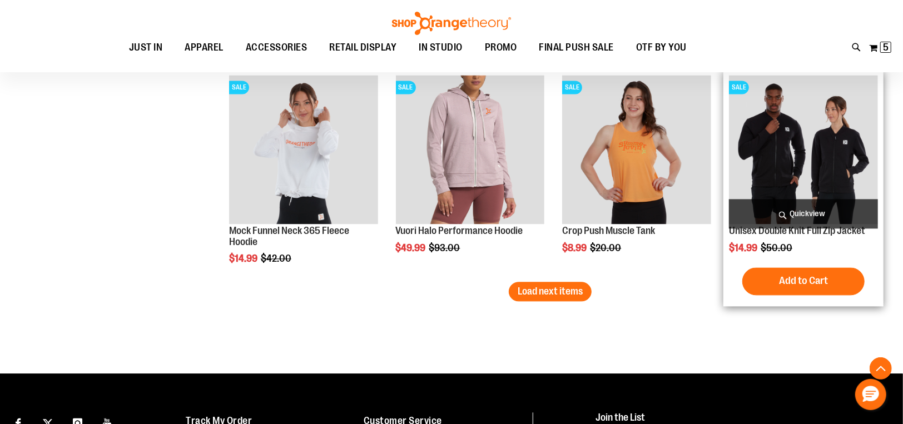
click at [793, 215] on span "Quickview" at bounding box center [803, 213] width 149 height 29
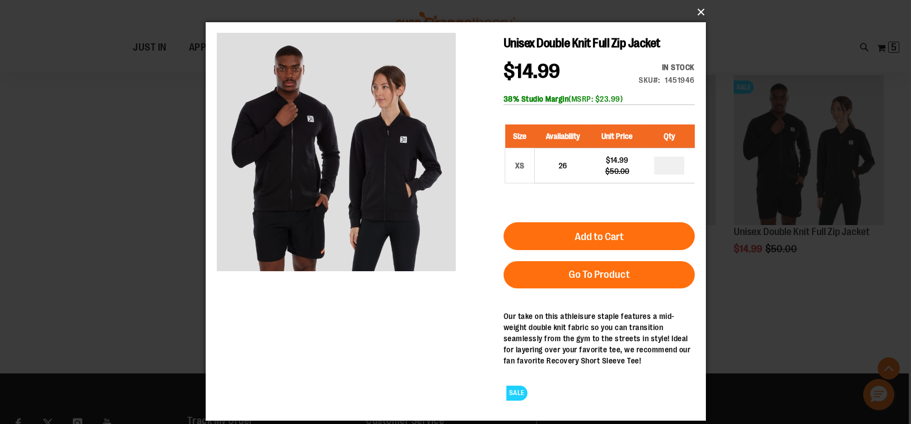
click at [697, 9] on button "×" at bounding box center [459, 12] width 500 height 24
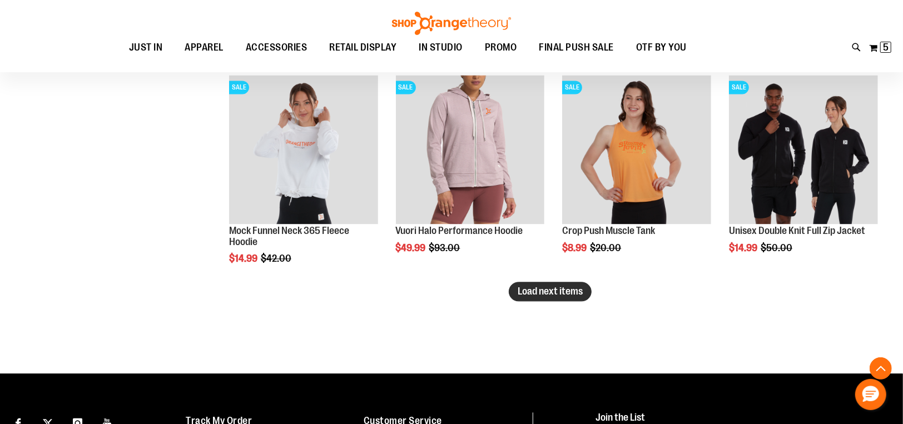
click at [528, 291] on span "Load next items" at bounding box center [550, 291] width 65 height 11
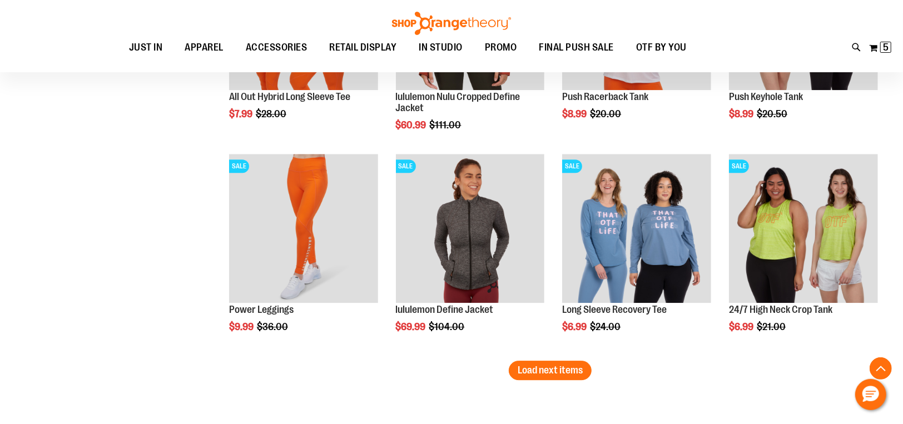
scroll to position [4886, 0]
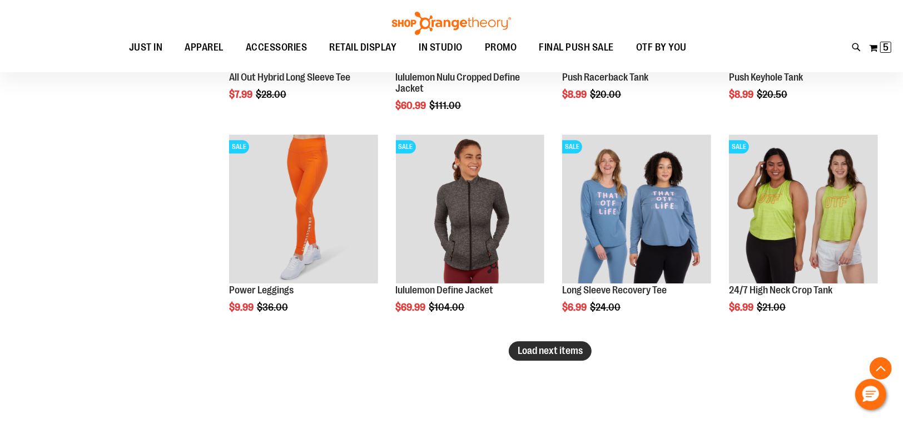
click at [570, 354] on span "Load next items" at bounding box center [550, 350] width 65 height 11
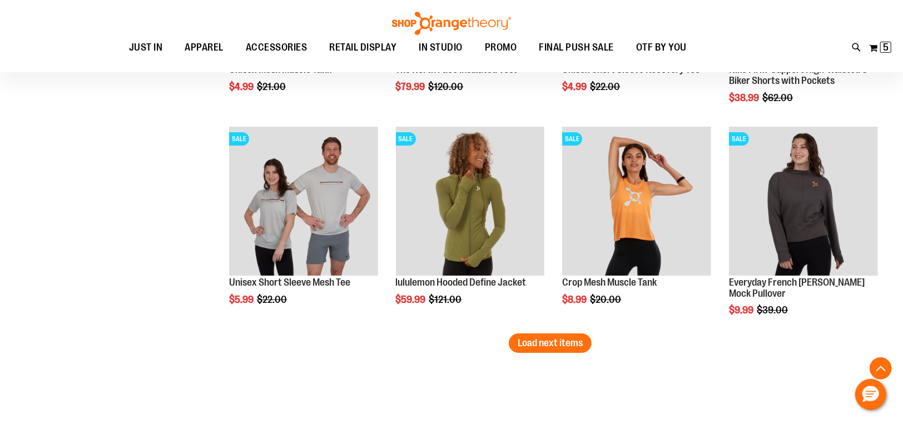
scroll to position [5559, 0]
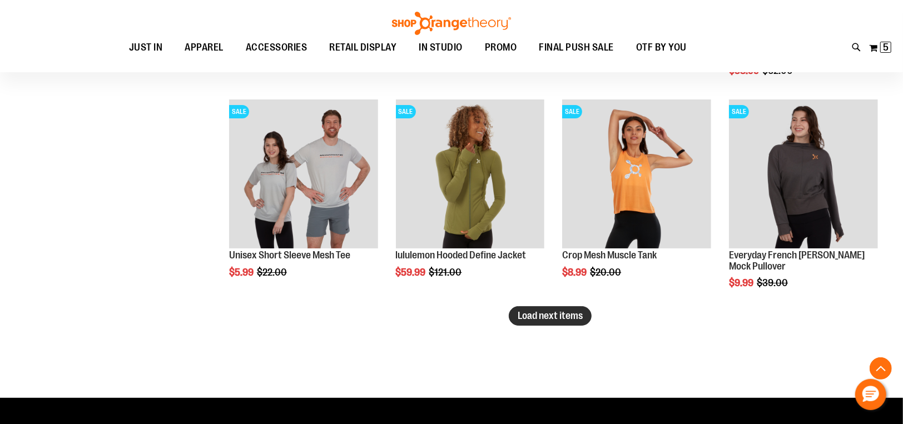
click at [554, 319] on span "Load next items" at bounding box center [550, 315] width 65 height 11
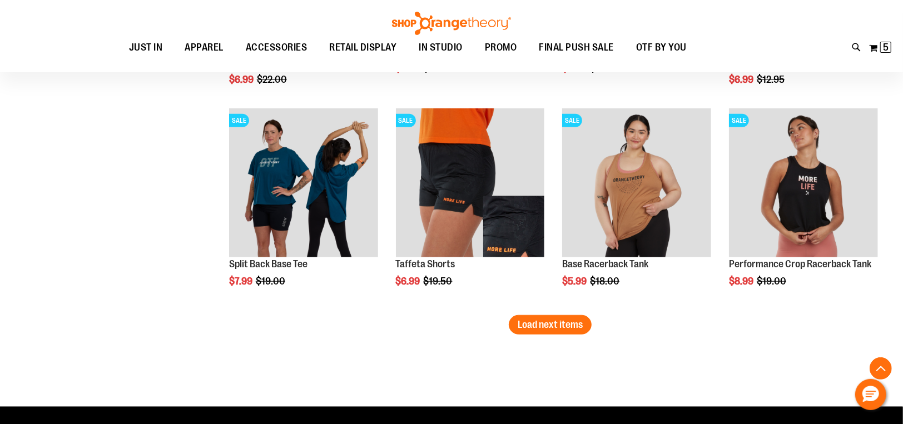
scroll to position [6218, 0]
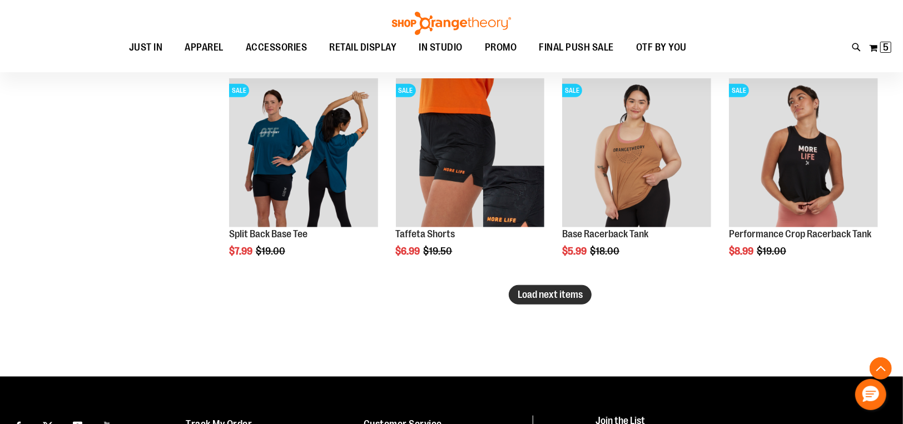
click at [540, 294] on span "Load next items" at bounding box center [550, 294] width 65 height 11
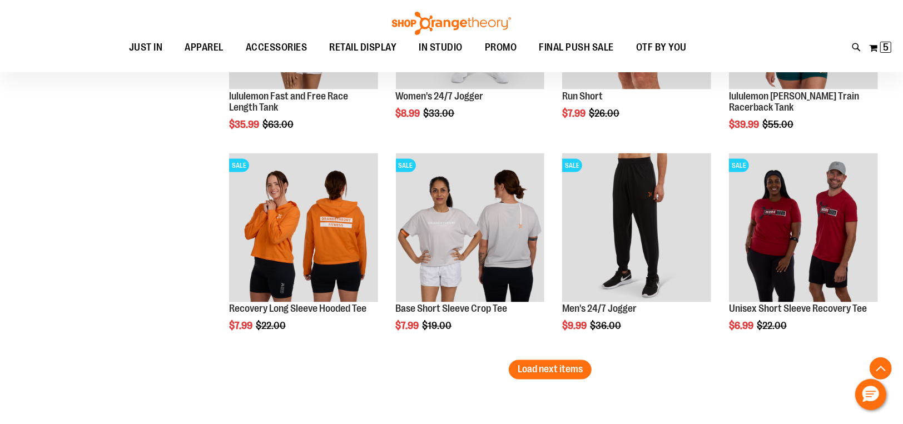
scroll to position [6814, 0]
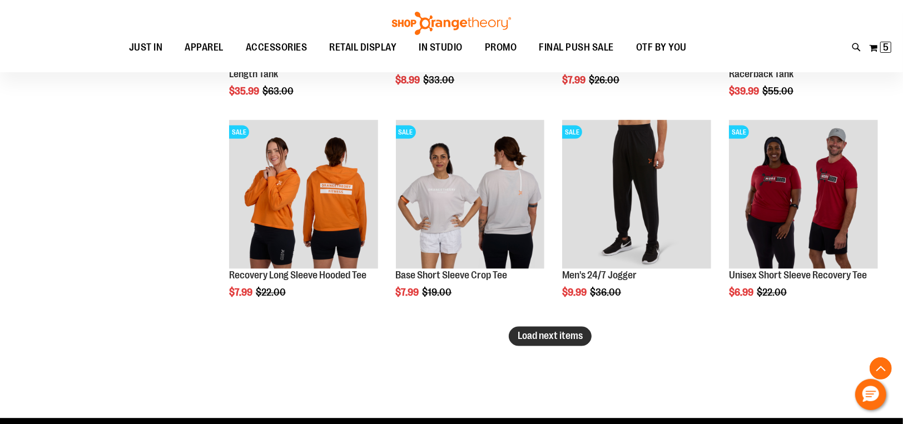
click at [559, 342] on button "Load next items" at bounding box center [550, 336] width 83 height 19
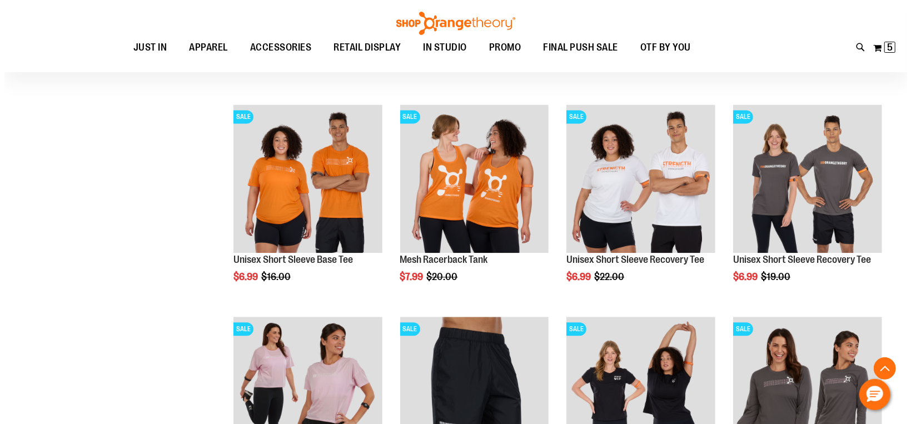
scroll to position [7247, 0]
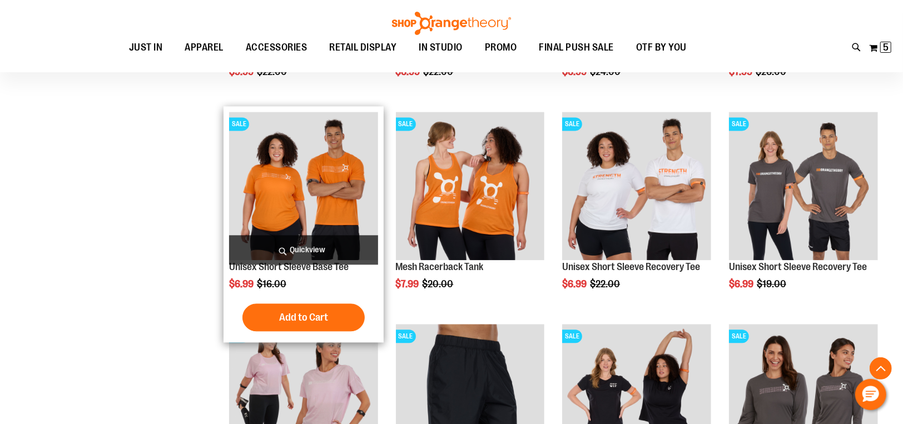
click at [351, 252] on span "Quickview" at bounding box center [303, 249] width 149 height 29
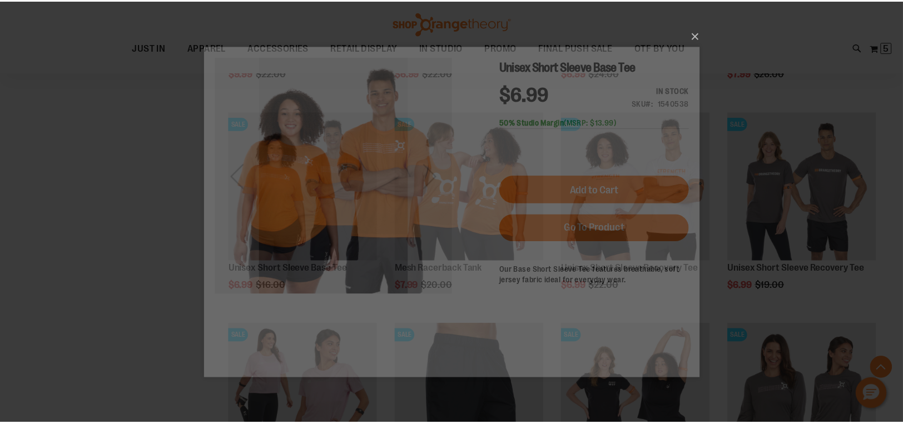
scroll to position [0, 0]
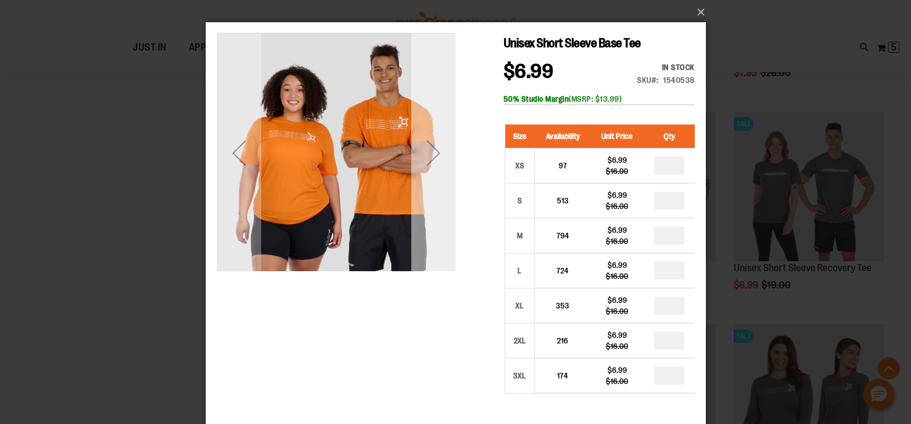
click at [436, 168] on div "Next" at bounding box center [433, 153] width 44 height 44
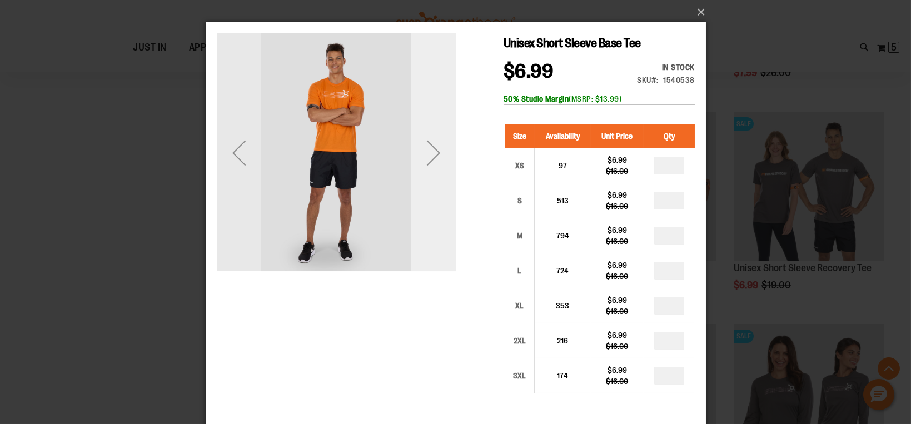
click at [436, 168] on div "Next" at bounding box center [433, 153] width 44 height 44
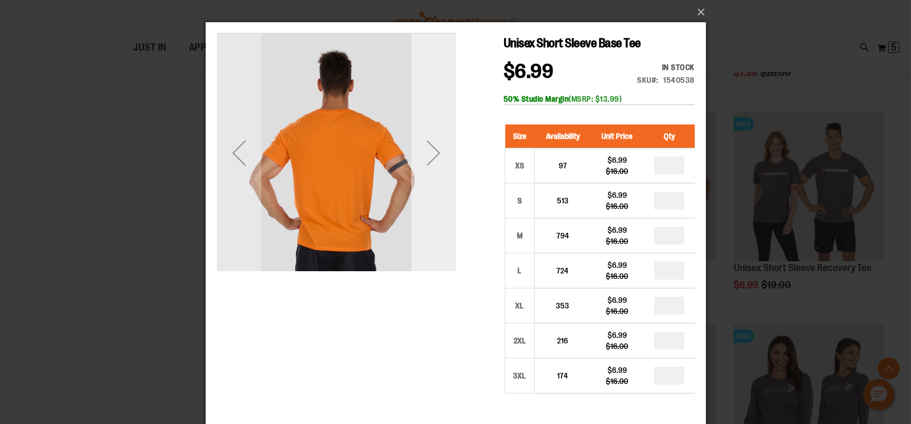
click at [436, 168] on div "Next" at bounding box center [433, 153] width 44 height 44
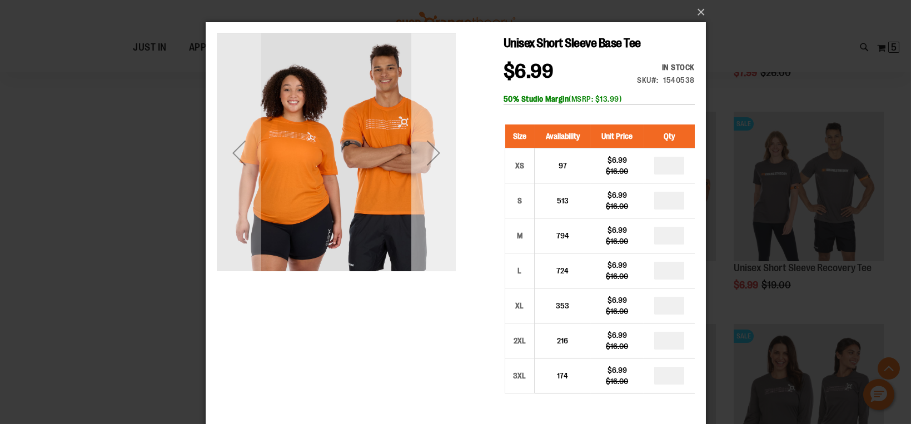
click at [436, 168] on div "Next" at bounding box center [433, 153] width 44 height 44
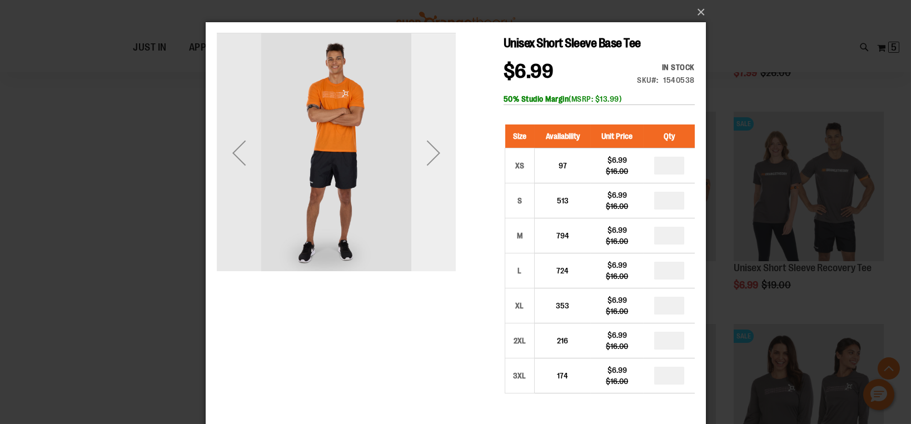
click at [436, 168] on div "Next" at bounding box center [433, 153] width 44 height 44
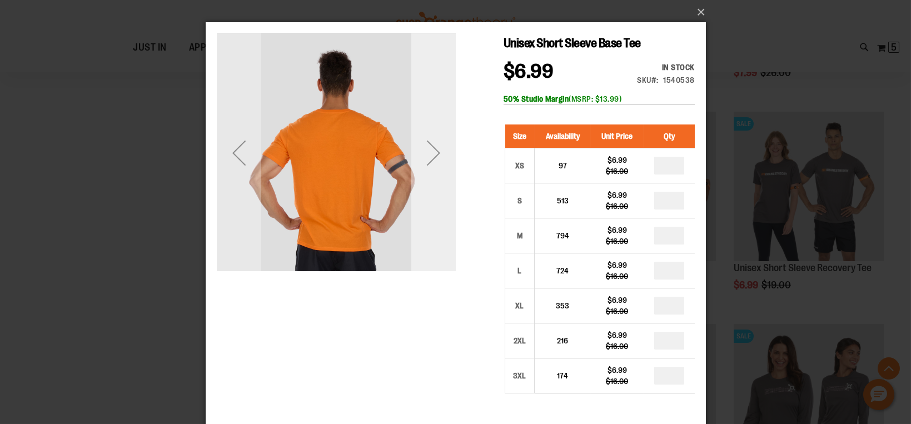
click at [436, 168] on div "Next" at bounding box center [433, 153] width 44 height 44
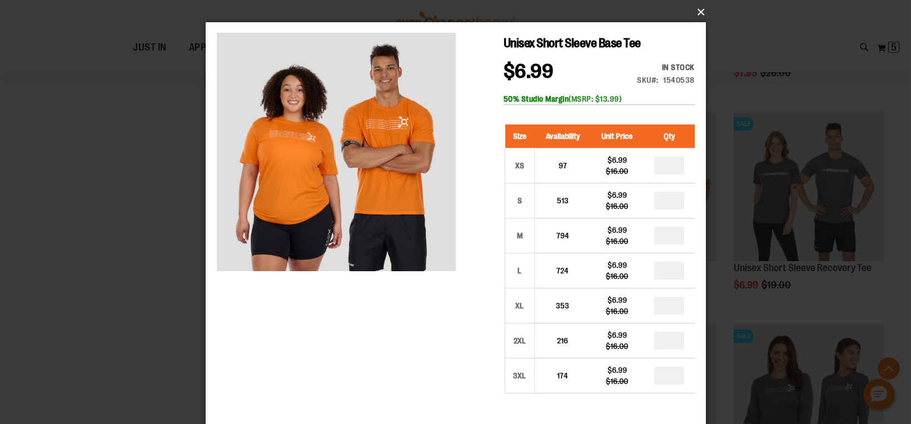
click at [702, 10] on button "×" at bounding box center [459, 12] width 500 height 24
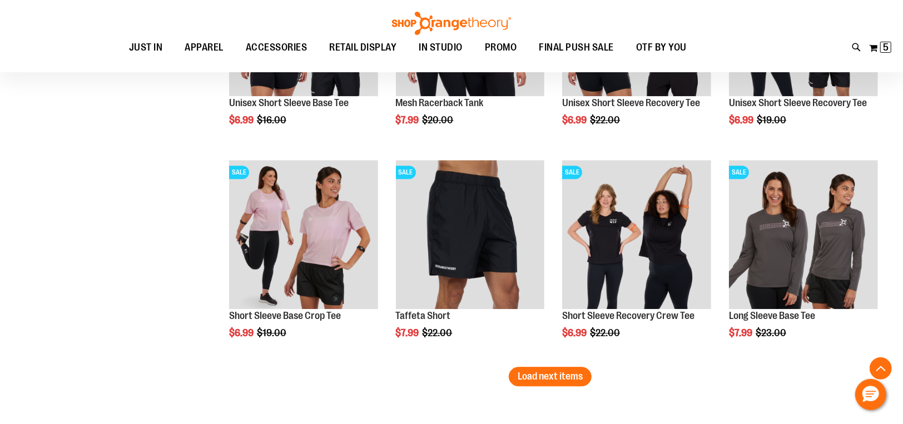
scroll to position [7426, 0]
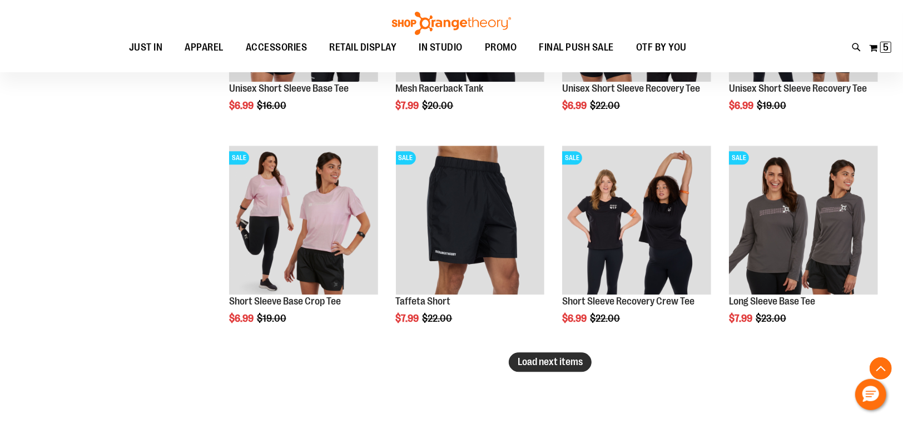
click at [553, 360] on span "Load next items" at bounding box center [550, 361] width 65 height 11
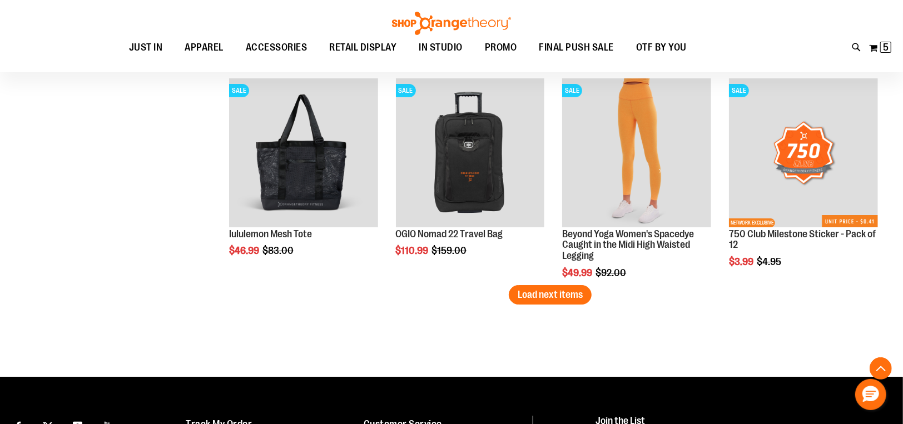
scroll to position [8146, 0]
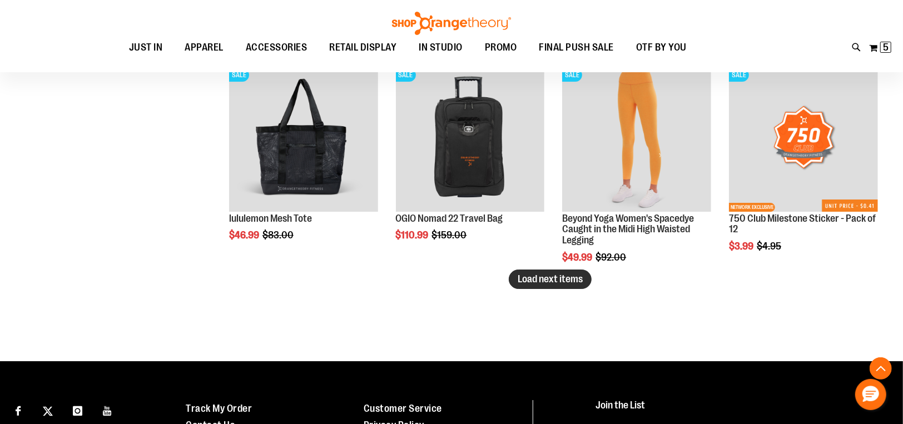
click at [536, 282] on span "Load next items" at bounding box center [550, 279] width 65 height 11
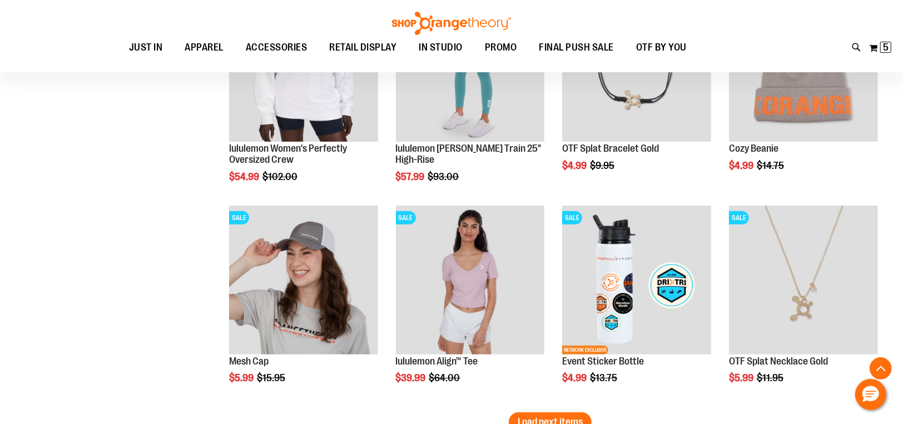
scroll to position [8748, 0]
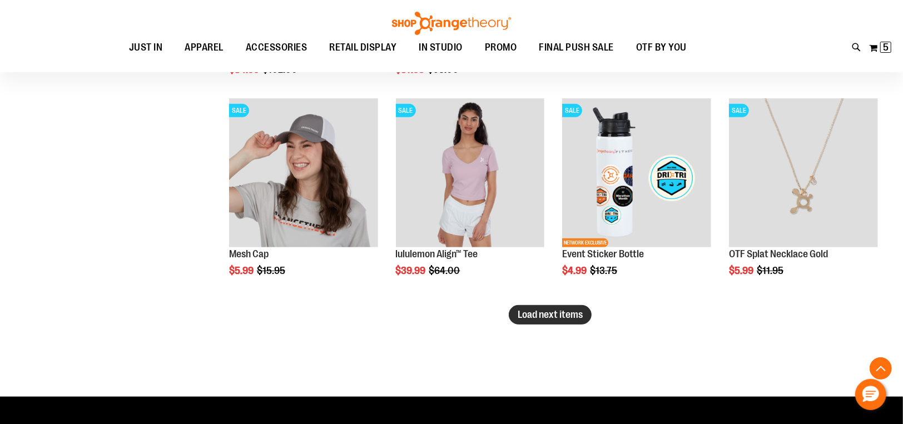
click at [579, 311] on span "Load next items" at bounding box center [550, 314] width 65 height 11
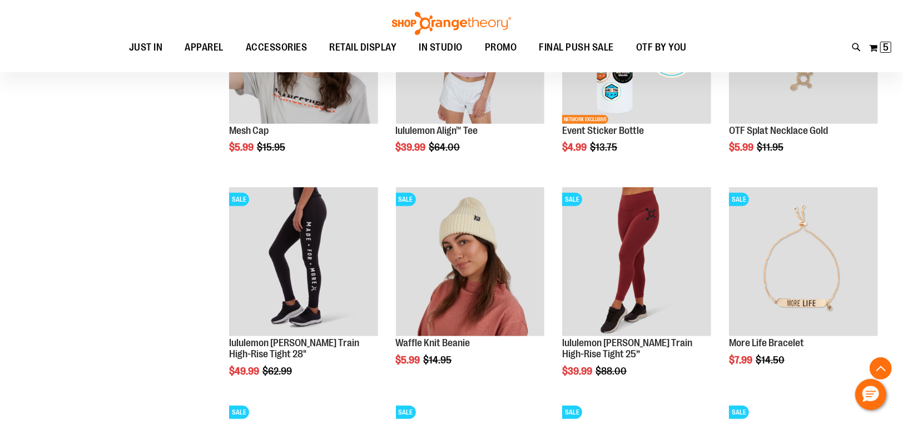
scroll to position [8880, 0]
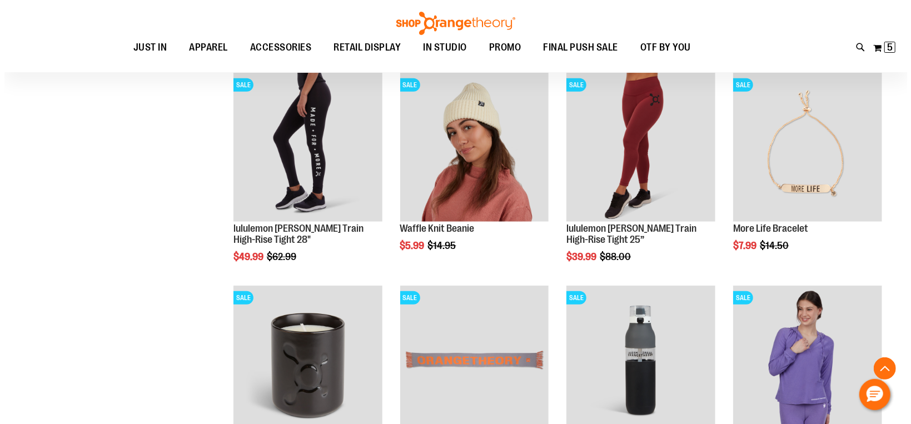
scroll to position [8890, 0]
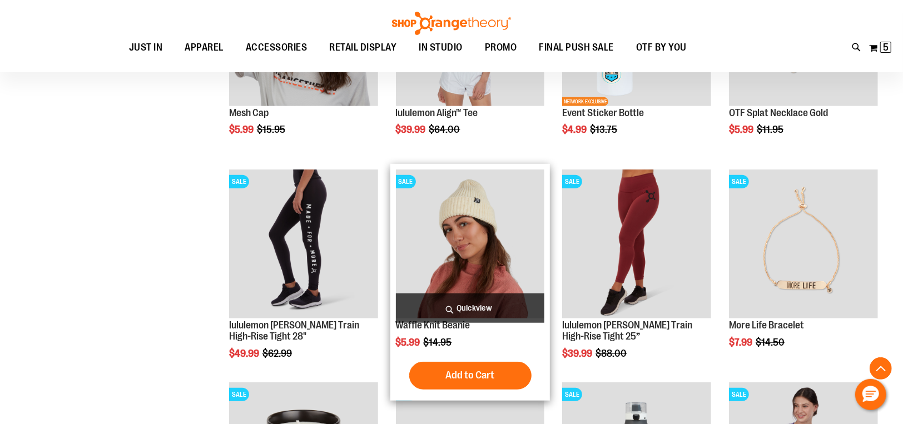
click at [494, 298] on span "Quickview" at bounding box center [470, 308] width 149 height 29
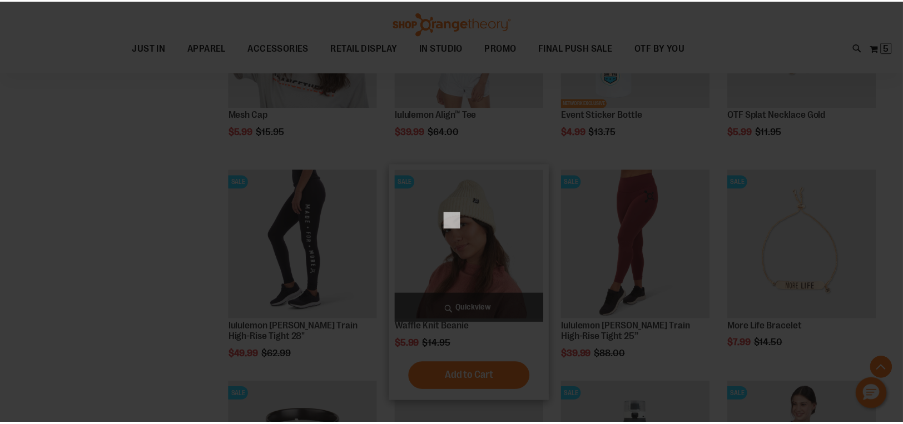
scroll to position [0, 0]
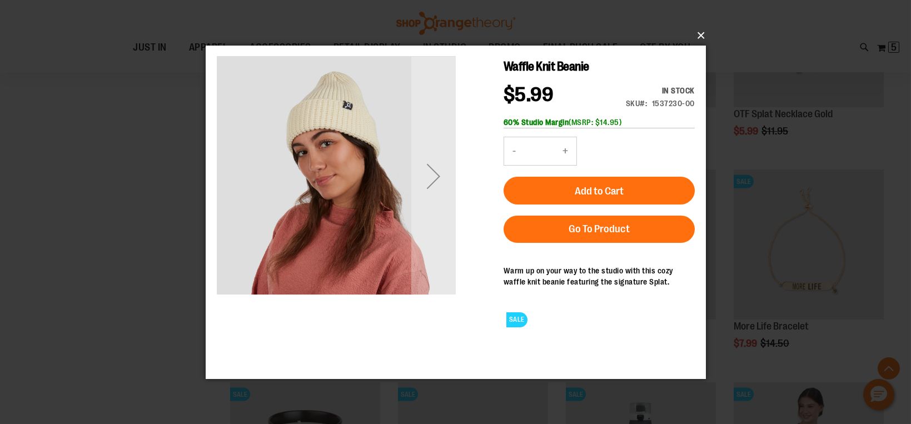
click at [697, 36] on button "×" at bounding box center [459, 35] width 500 height 24
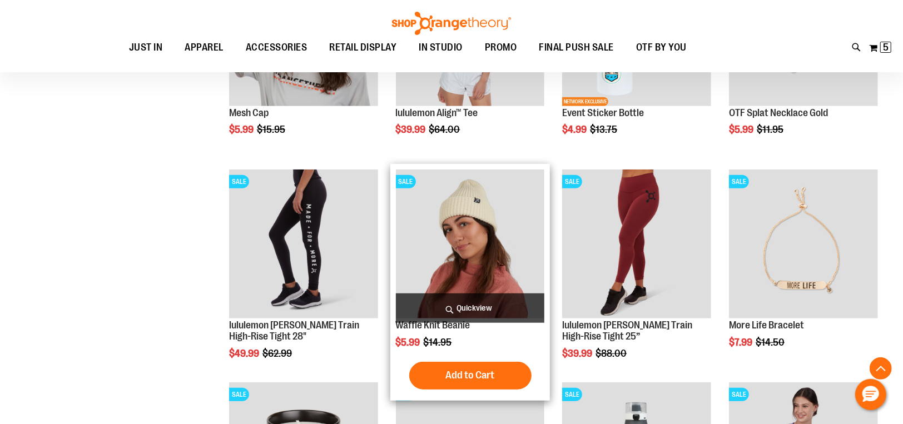
click at [493, 224] on img "product" at bounding box center [470, 244] width 149 height 149
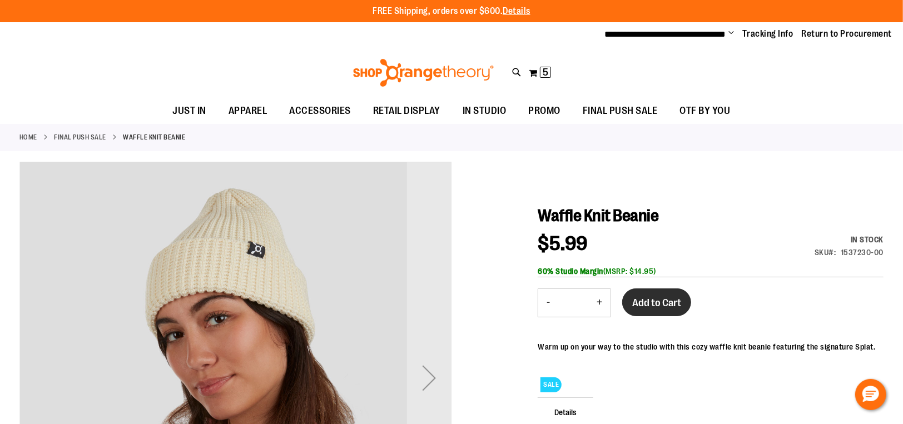
click at [634, 299] on span "Add to Cart" at bounding box center [656, 303] width 49 height 12
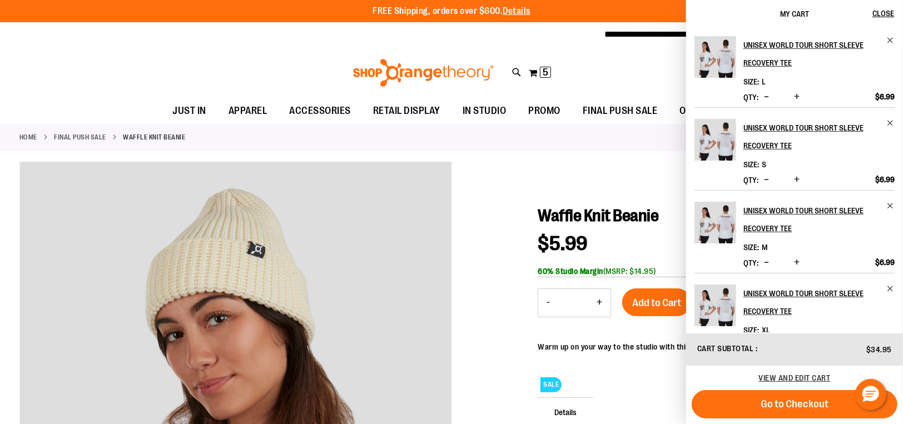
click at [628, 183] on div at bounding box center [451, 408] width 864 height 493
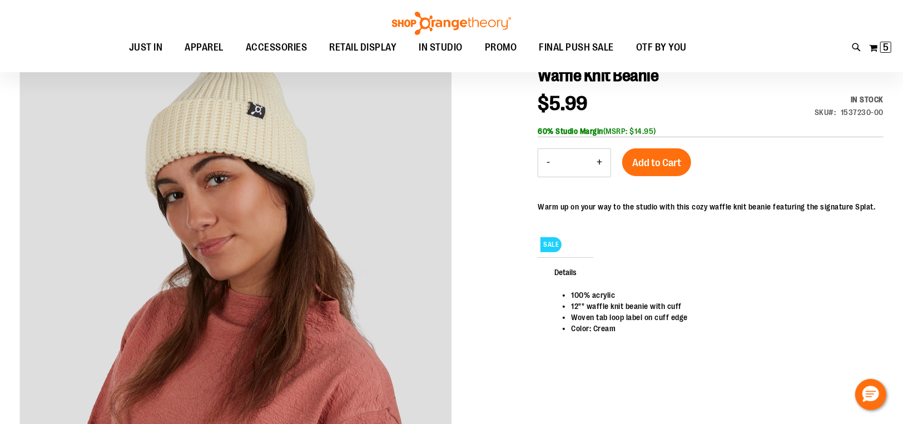
scroll to position [165, 0]
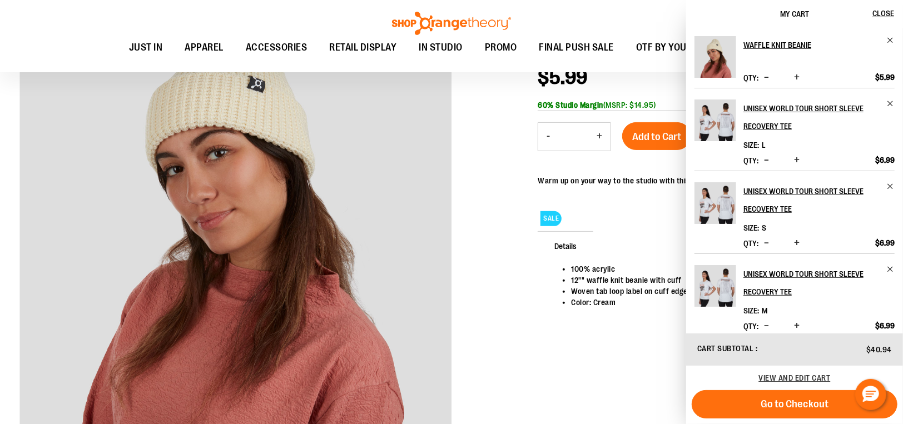
click at [610, 235] on div "Details 100% acrylic 12"" waffle knit beanie with cuff Woven tab loop label on …" at bounding box center [711, 286] width 346 height 102
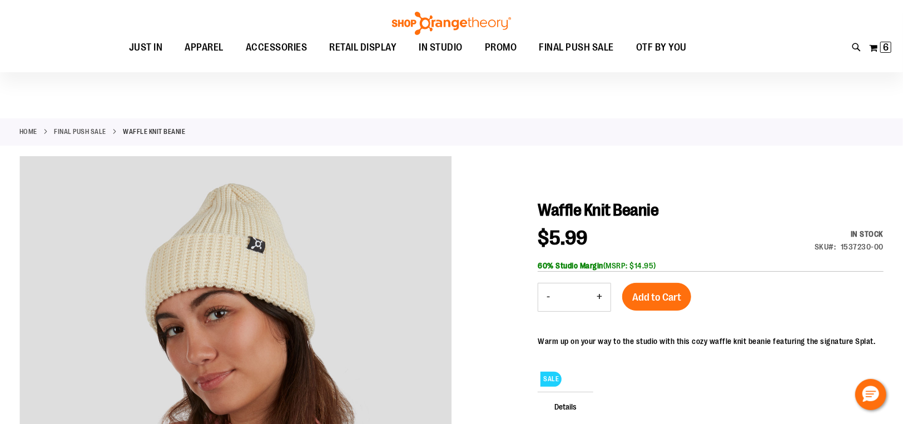
scroll to position [0, 0]
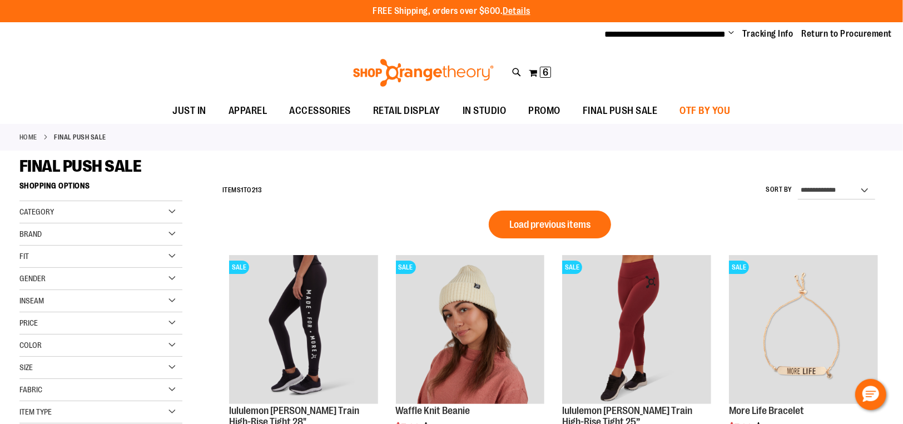
click at [699, 106] on span "OTF BY YOU" at bounding box center [705, 110] width 51 height 25
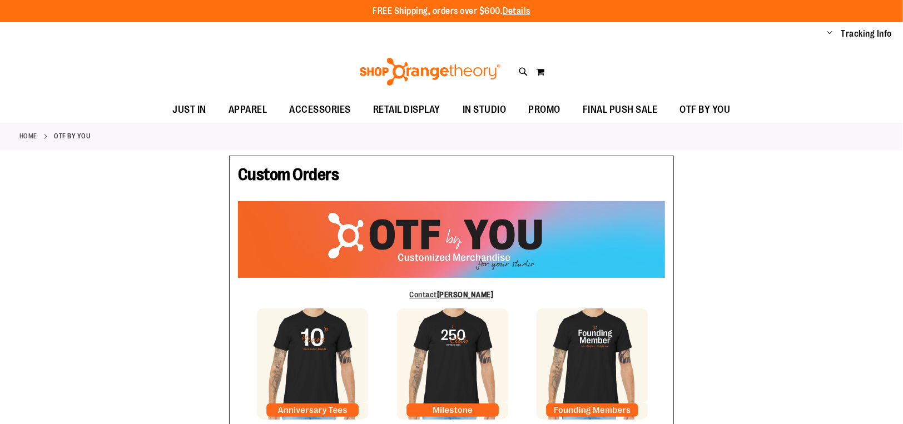
type input "**********"
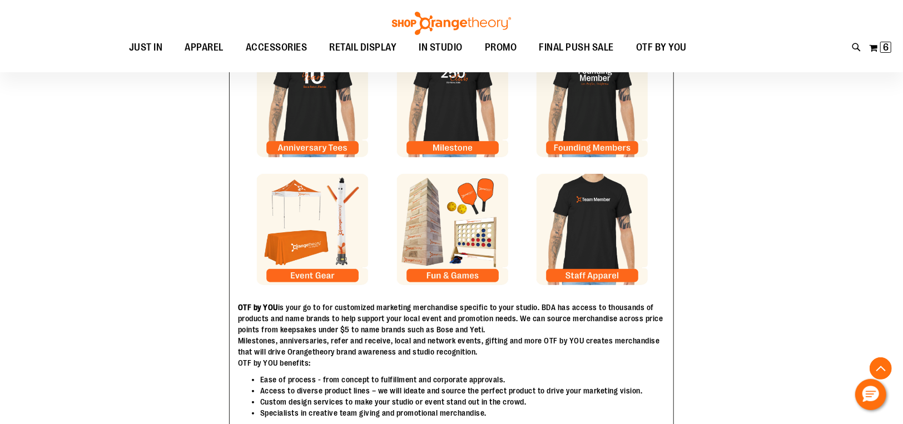
scroll to position [245, 0]
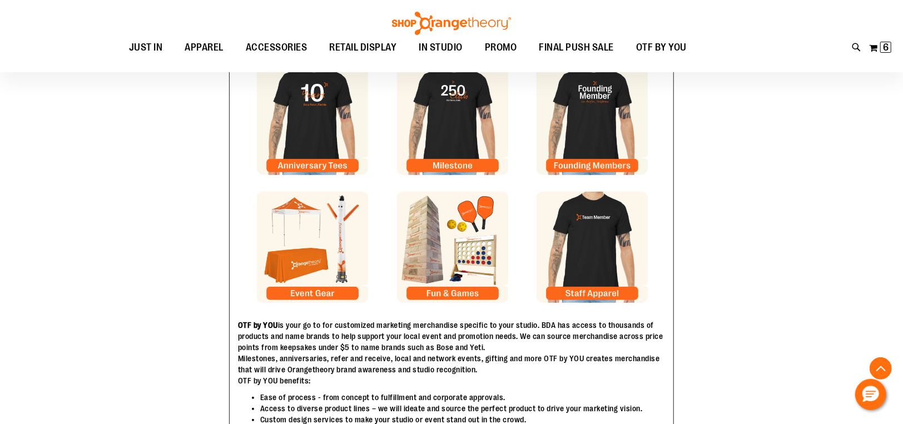
click at [588, 292] on img at bounding box center [592, 247] width 111 height 111
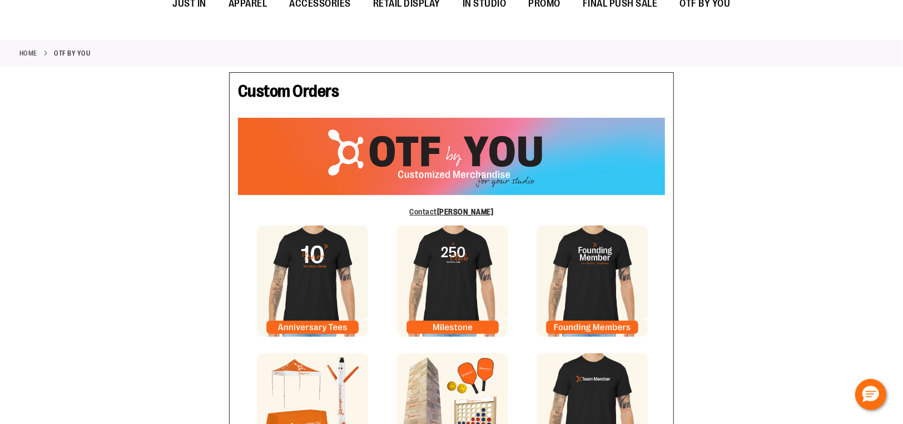
scroll to position [0, 0]
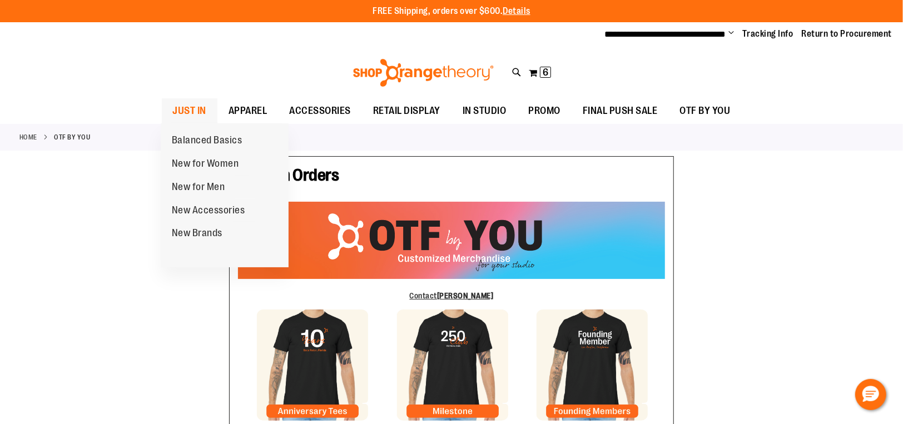
click at [197, 112] on span "JUST IN" at bounding box center [190, 110] width 34 height 25
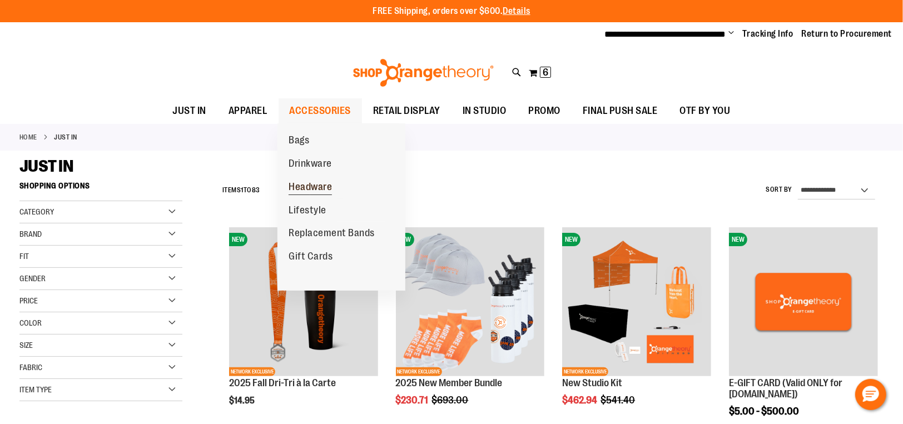
click at [305, 186] on span "Headware" at bounding box center [310, 188] width 43 height 14
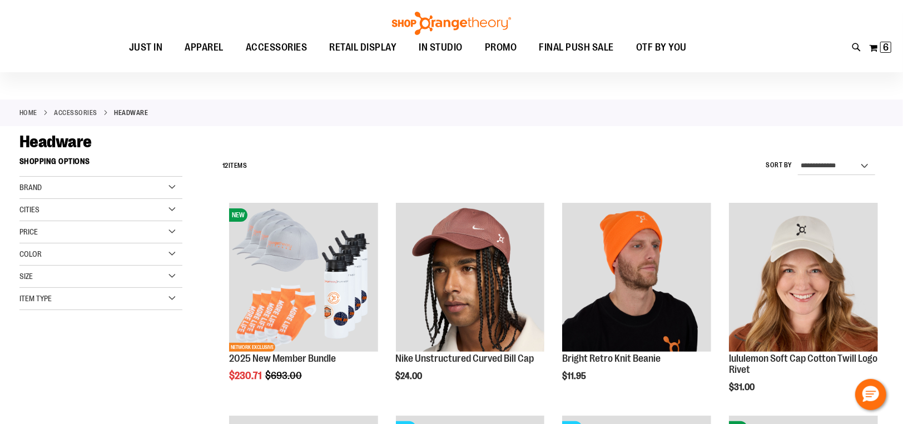
scroll to position [8, 0]
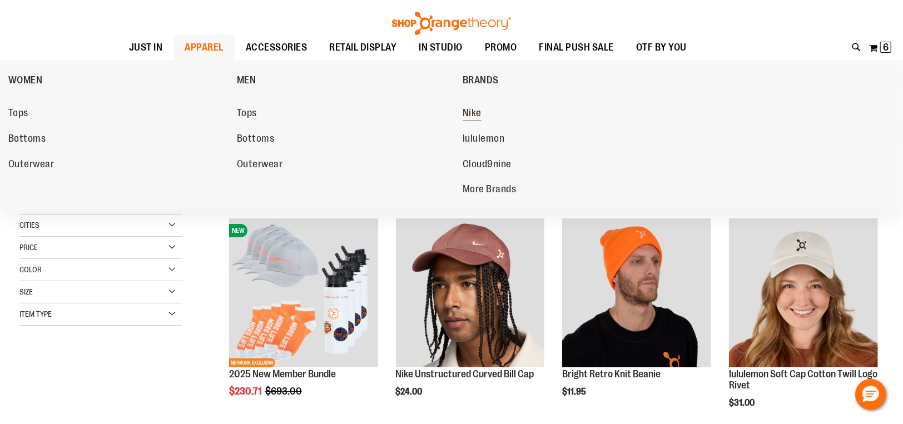
click at [473, 111] on span "Nike" at bounding box center [472, 114] width 19 height 14
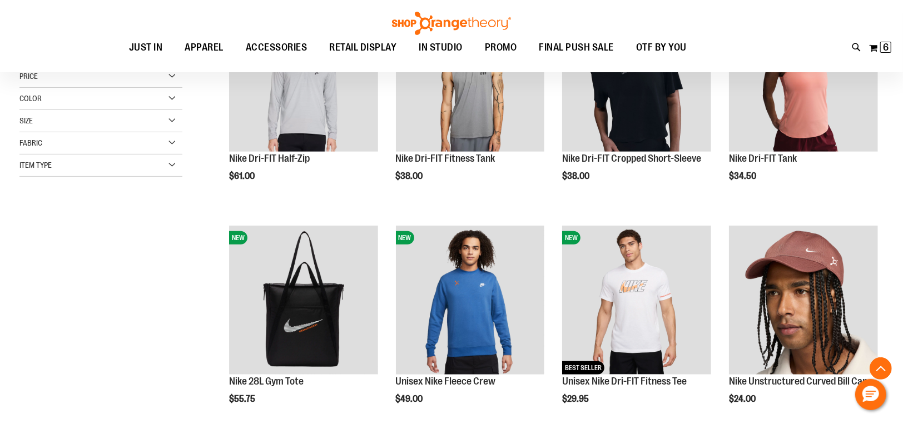
scroll to position [233, 0]
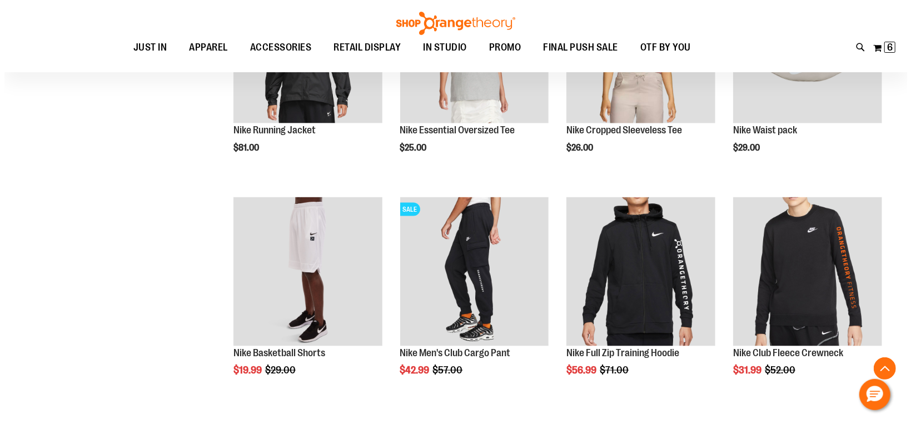
scroll to position [964, 0]
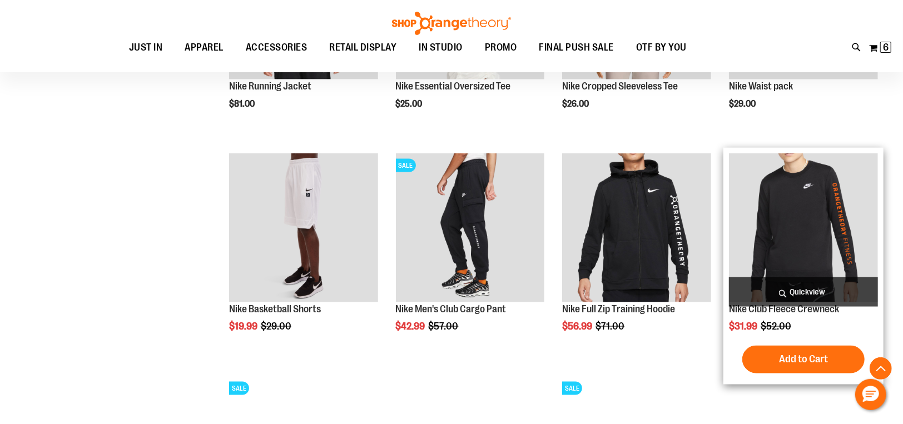
click at [798, 294] on span "Quickview" at bounding box center [803, 291] width 149 height 29
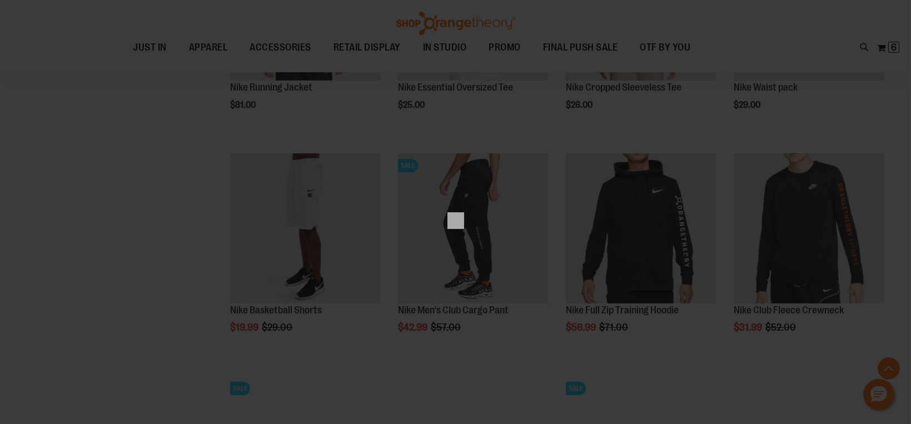
scroll to position [0, 0]
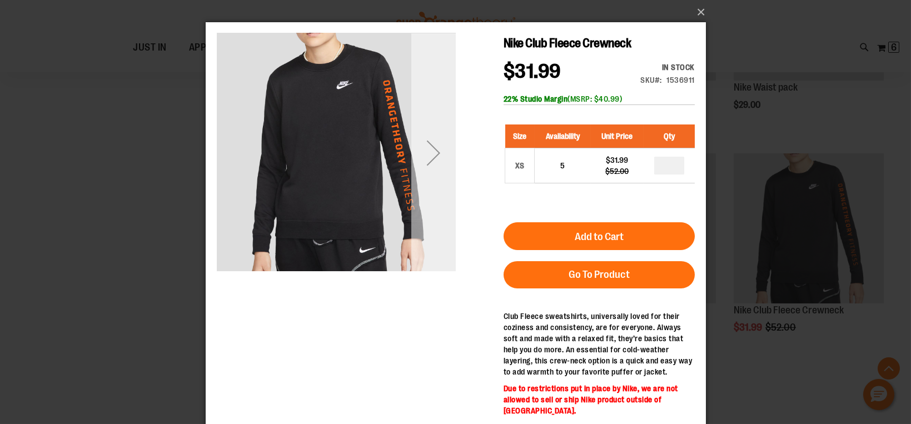
click at [435, 156] on div "Next" at bounding box center [433, 153] width 44 height 44
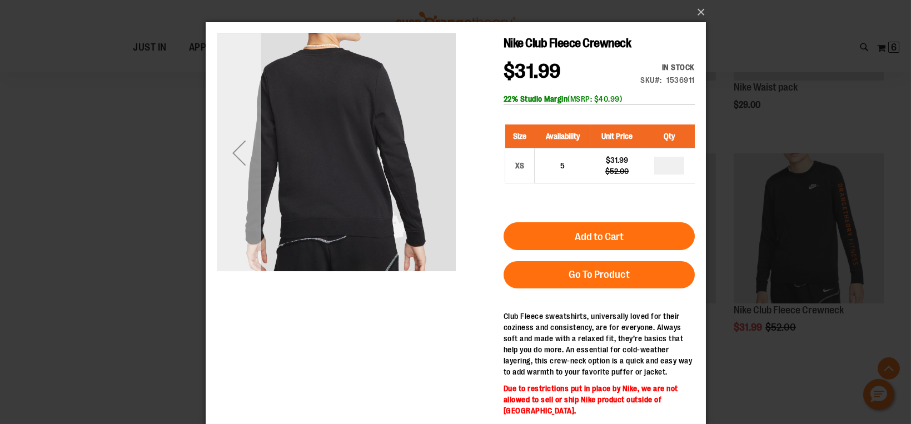
click at [235, 155] on div "Previous" at bounding box center [238, 153] width 44 height 44
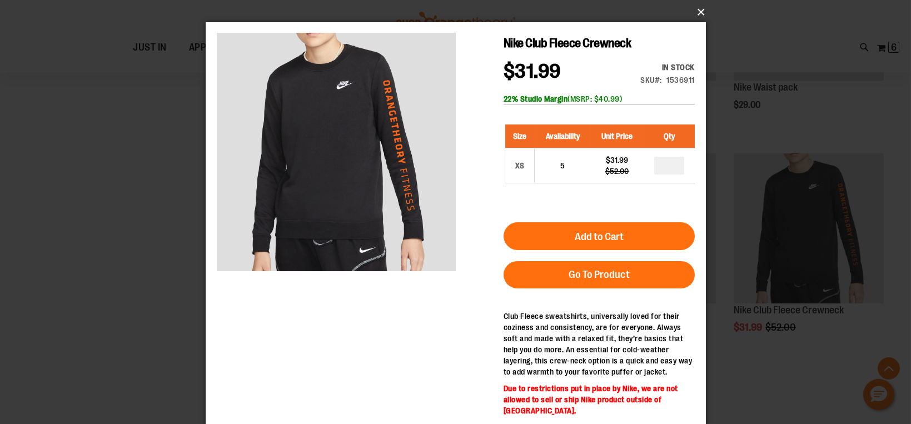
click at [702, 13] on button "×" at bounding box center [459, 12] width 500 height 24
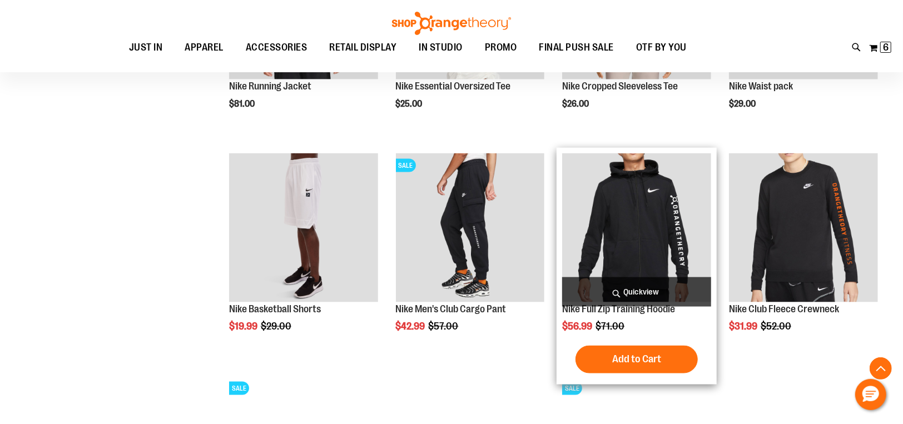
click at [639, 289] on span "Quickview" at bounding box center [636, 291] width 149 height 29
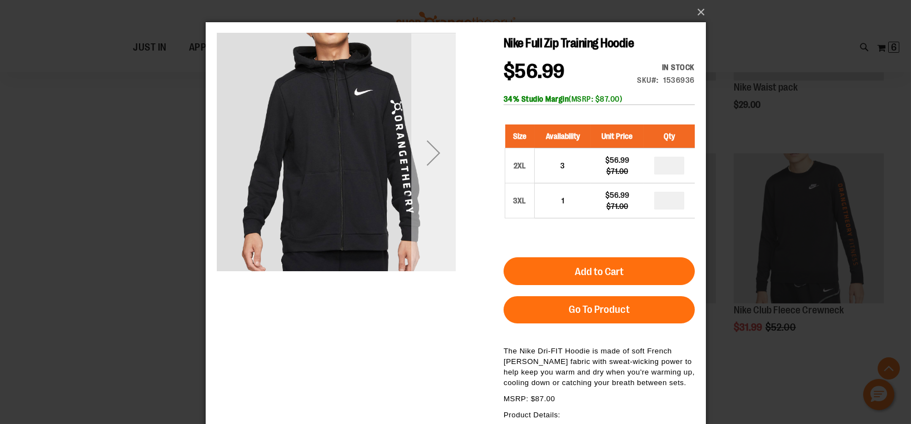
click at [431, 151] on div "Next" at bounding box center [433, 153] width 44 height 44
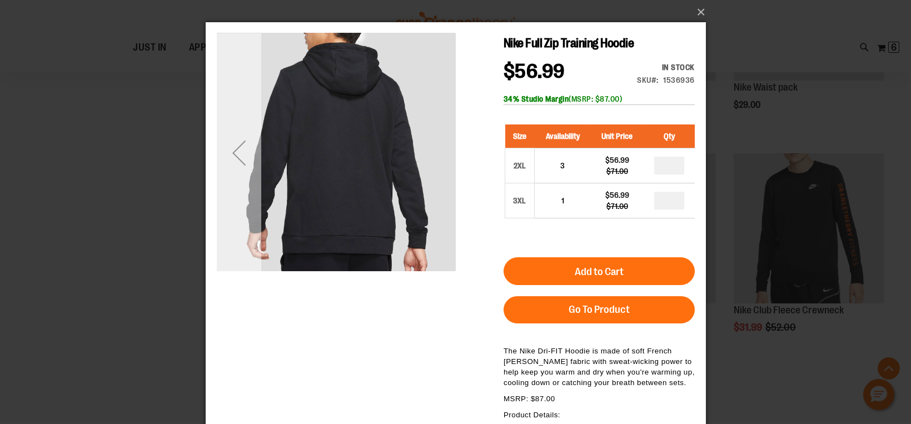
click at [238, 155] on div "Previous" at bounding box center [238, 153] width 44 height 44
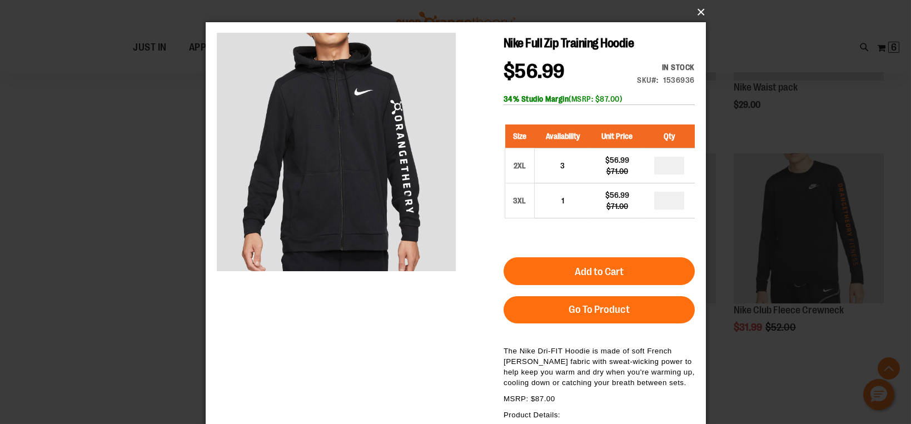
click at [702, 13] on button "×" at bounding box center [459, 12] width 500 height 24
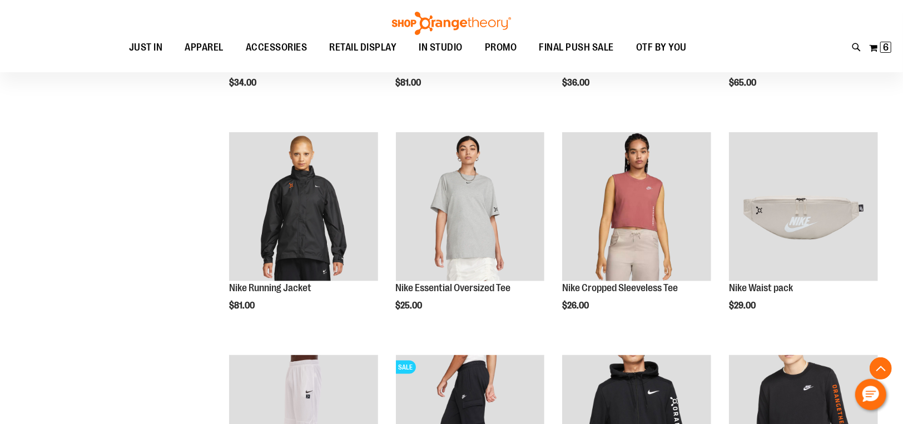
scroll to position [731, 0]
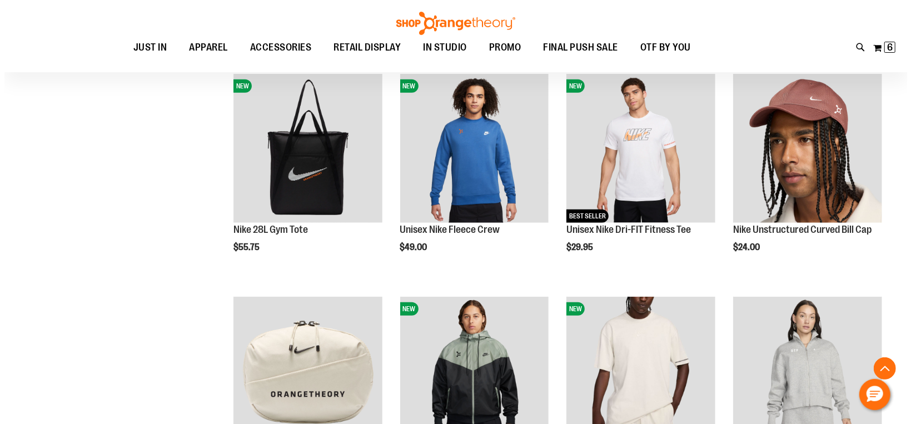
scroll to position [335, 0]
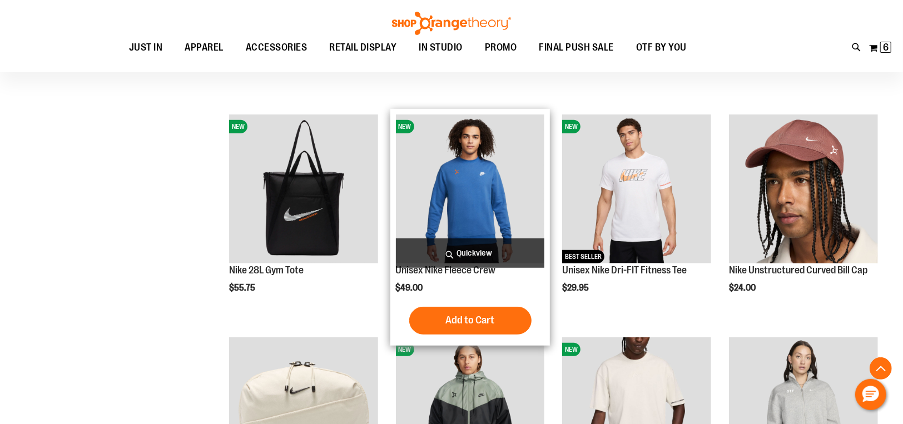
click at [465, 200] on img "product" at bounding box center [470, 189] width 149 height 149
click at [490, 250] on span "Quickview" at bounding box center [470, 253] width 149 height 29
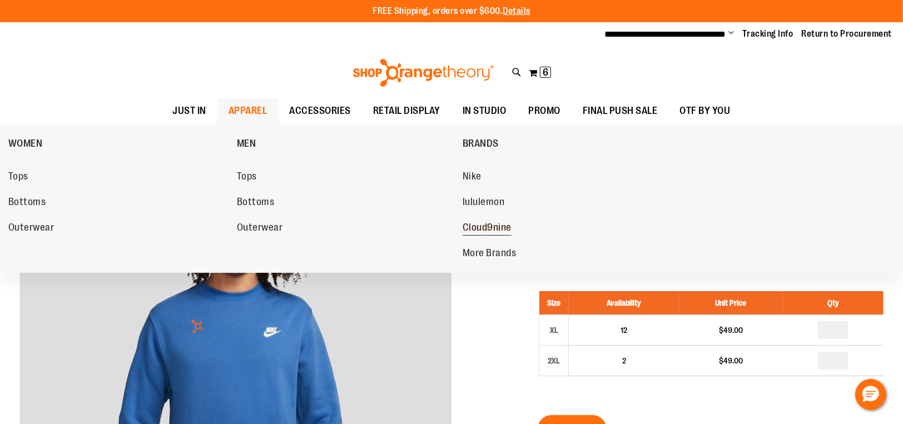
click at [487, 230] on span "Cloud9nine" at bounding box center [487, 229] width 49 height 14
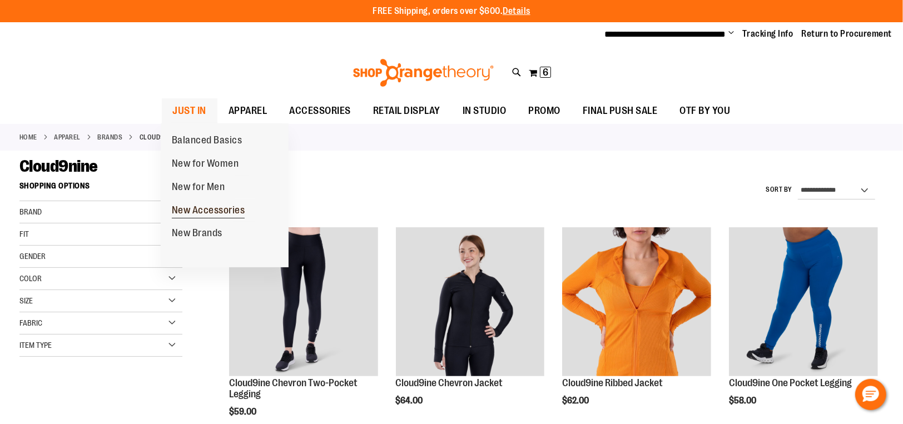
click at [213, 210] on span "New Accessories" at bounding box center [208, 212] width 73 height 14
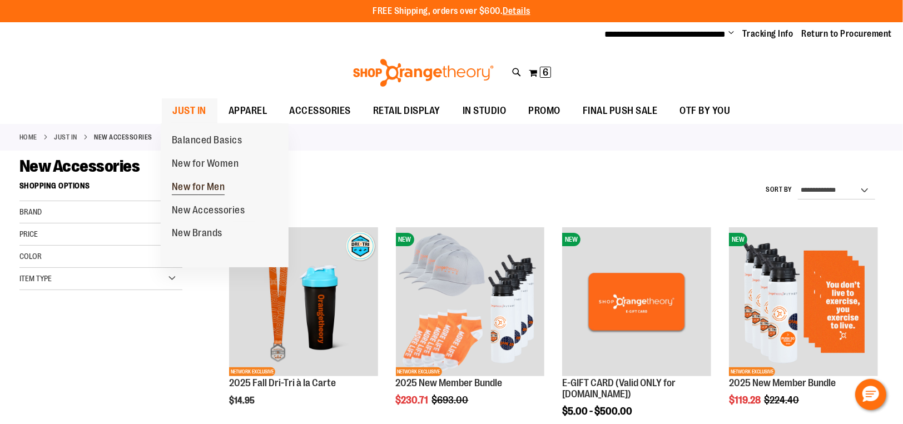
click at [214, 186] on span "New for Men" at bounding box center [198, 188] width 53 height 14
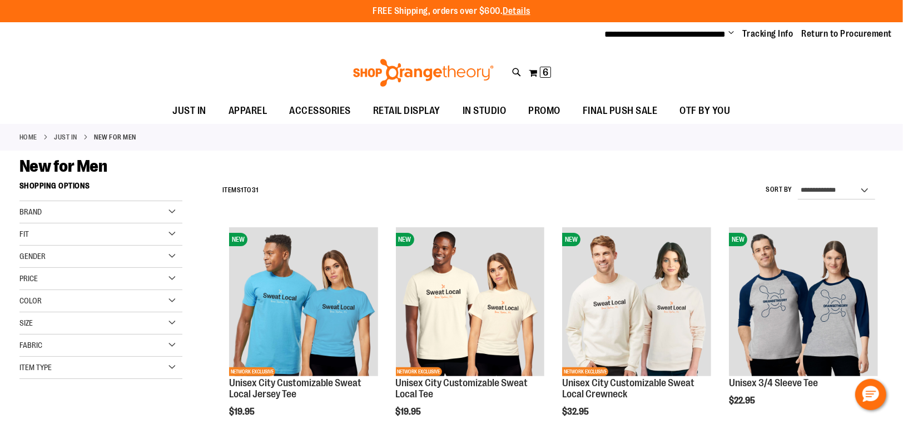
click at [547, 182] on div "**********" at bounding box center [550, 190] width 667 height 29
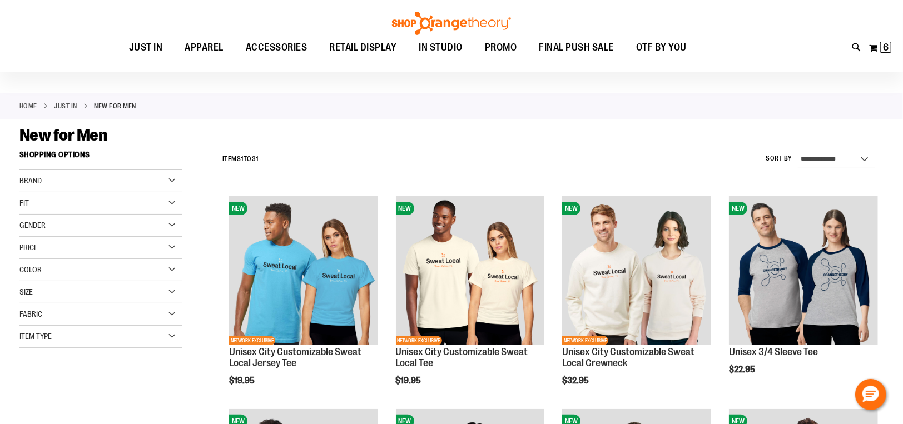
scroll to position [55, 0]
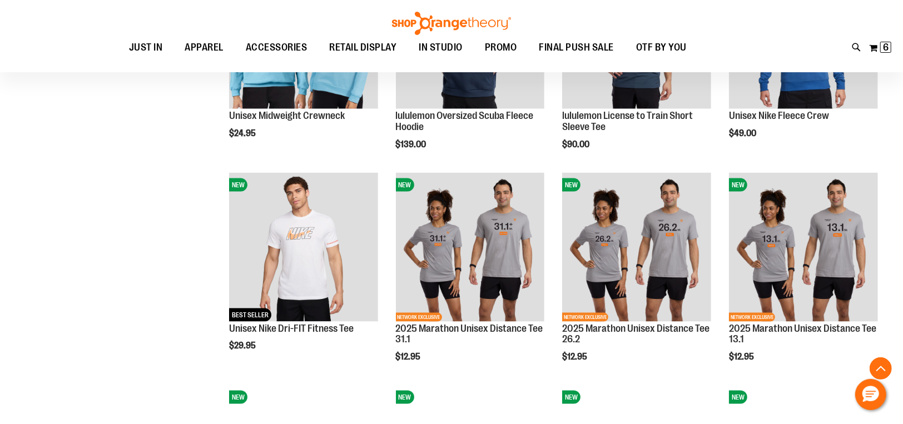
scroll to position [940, 0]
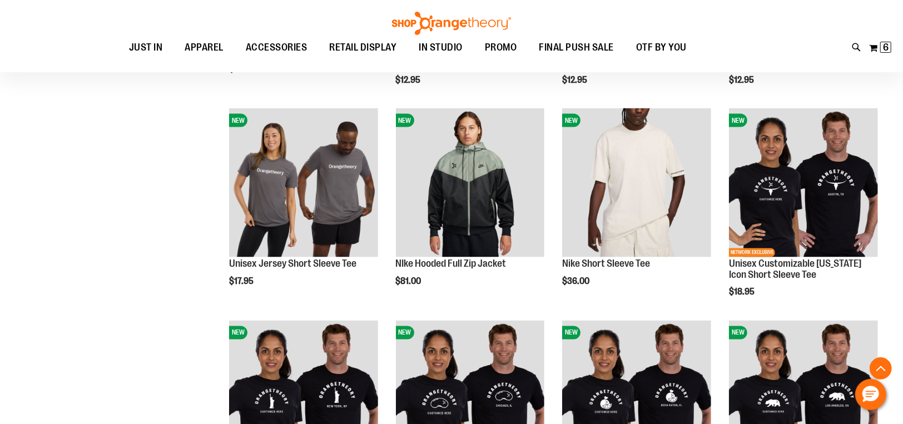
scroll to position [1187, 0]
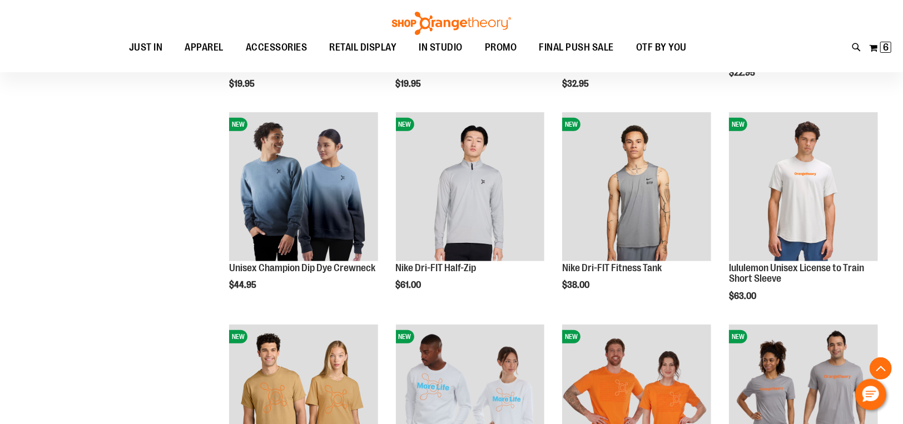
scroll to position [319, 0]
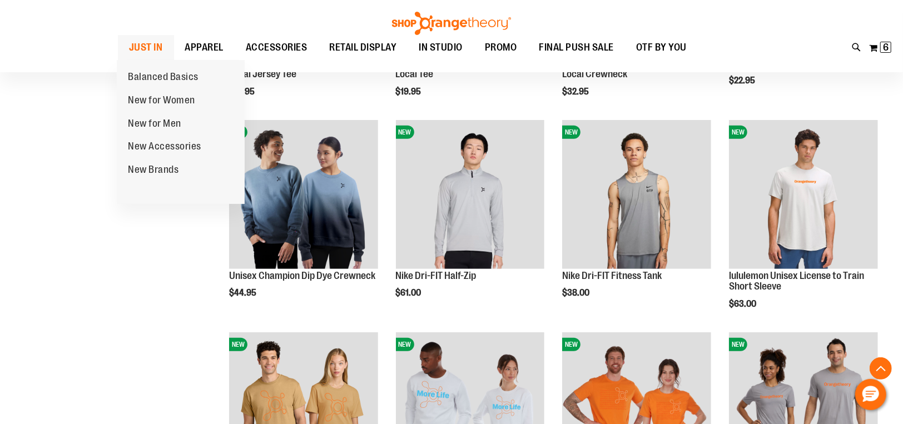
click at [163, 50] on link "JUST IN" at bounding box center [146, 47] width 56 height 25
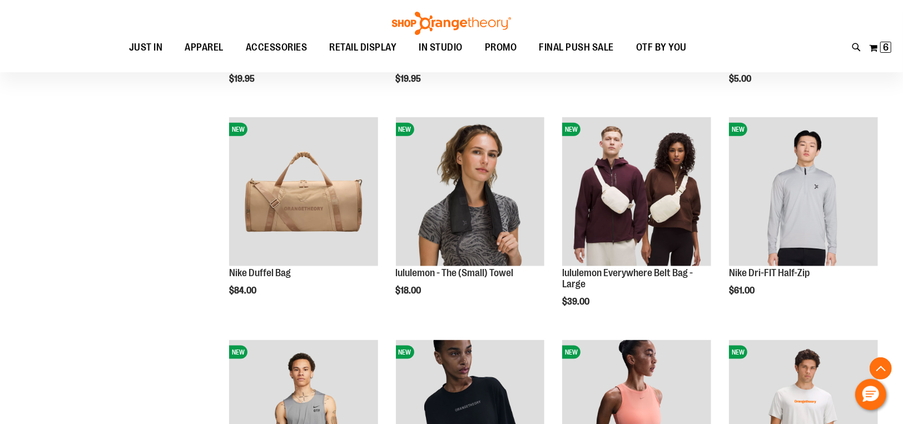
scroll to position [716, 0]
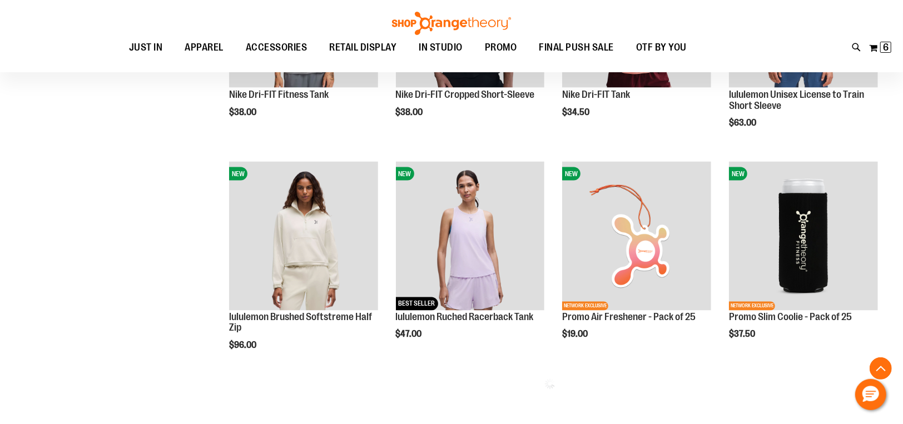
scroll to position [1205, 0]
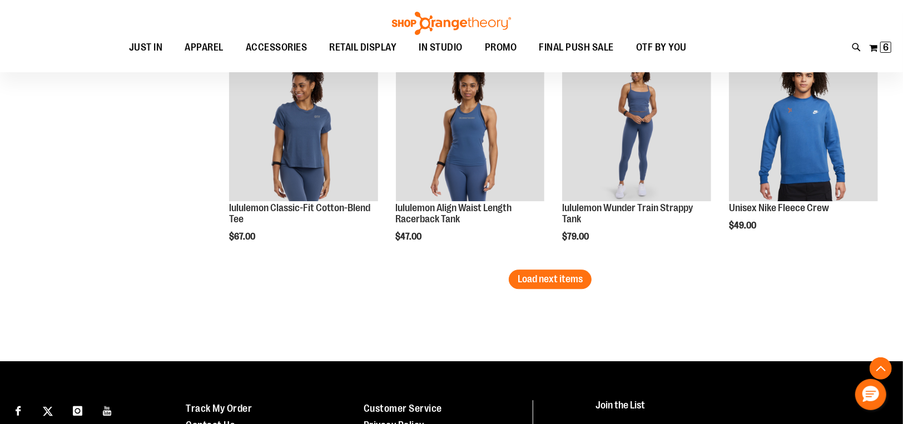
scroll to position [1959, 0]
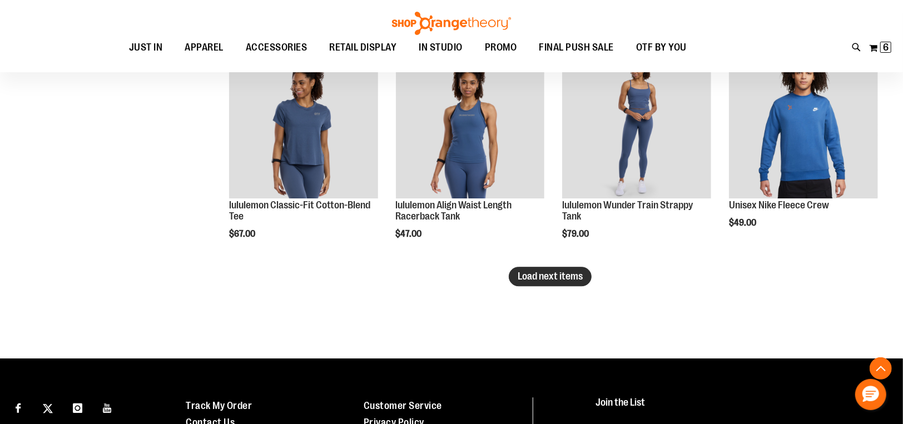
click at [542, 270] on button "Load next items" at bounding box center [550, 276] width 83 height 19
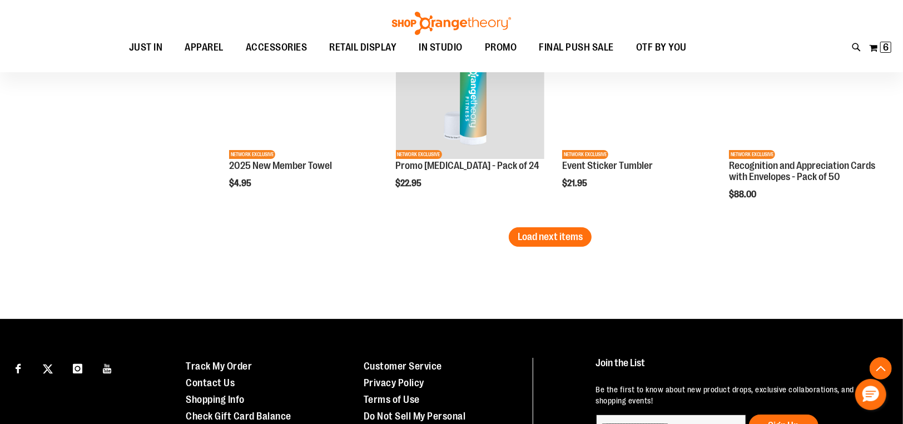
scroll to position [2779, 0]
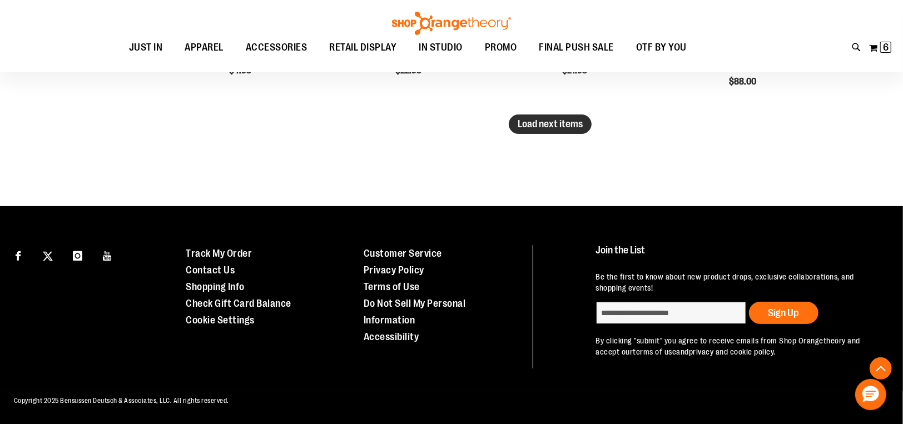
click at [537, 122] on span "Load next items" at bounding box center [550, 123] width 65 height 11
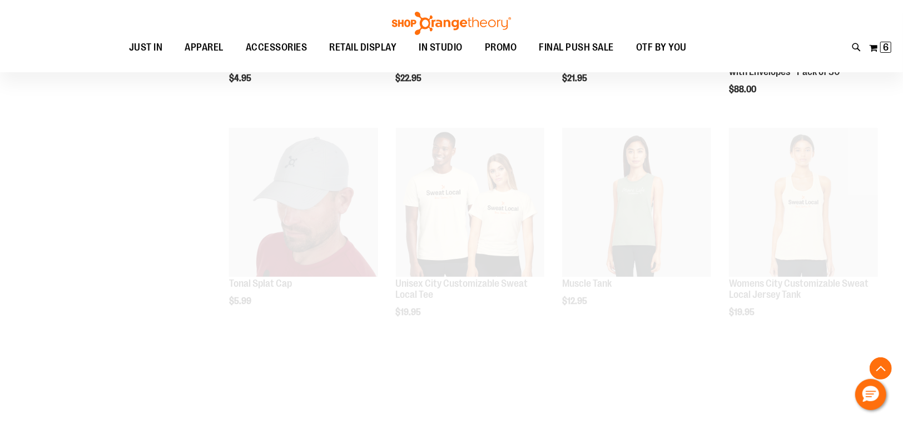
scroll to position [2779, 0]
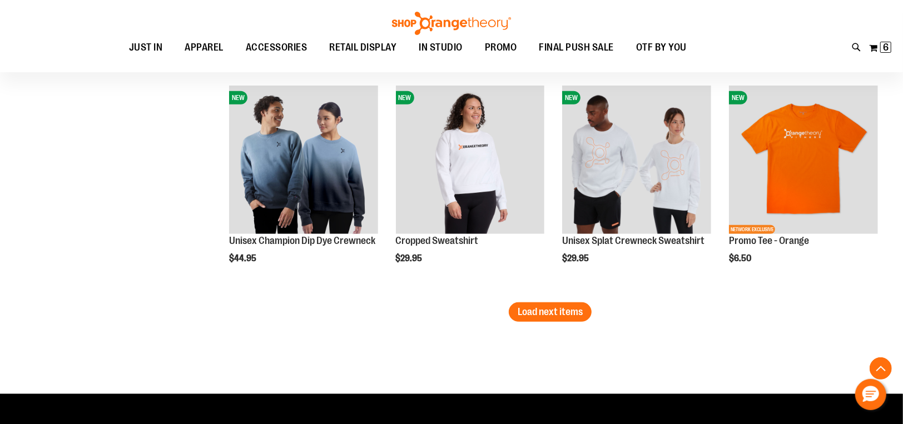
scroll to position [3287, 0]
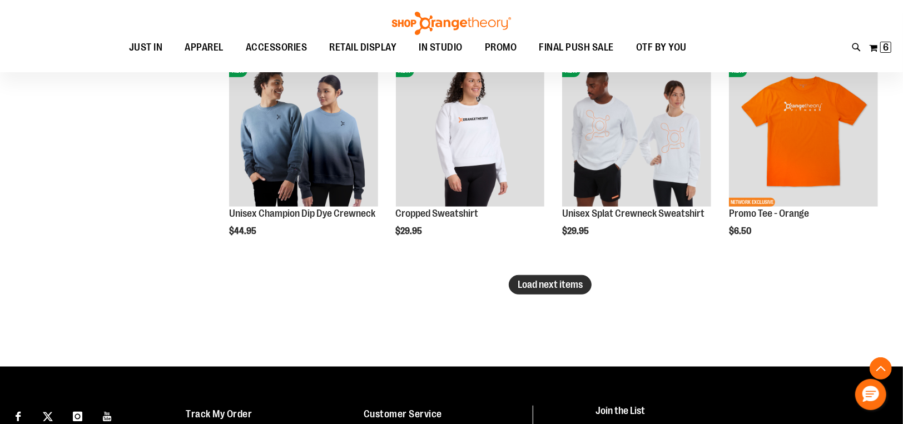
click at [533, 281] on span "Load next items" at bounding box center [550, 284] width 65 height 11
